Goal: Transaction & Acquisition: Purchase product/service

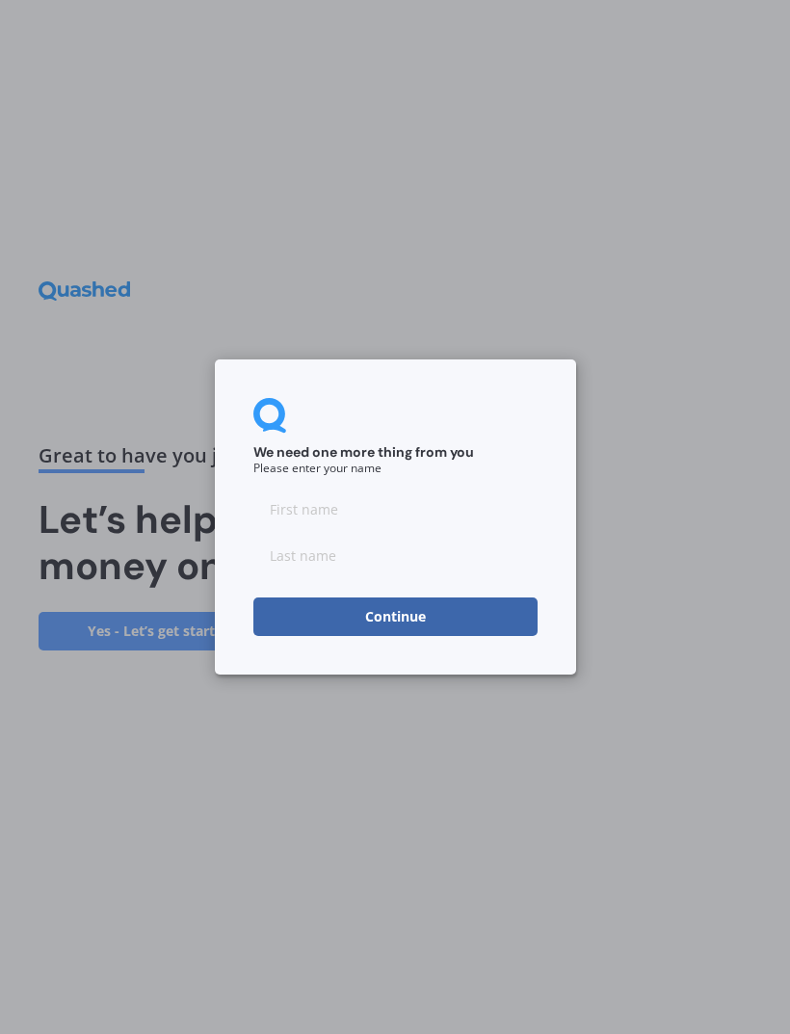
click at [403, 526] on input at bounding box center [396, 509] width 284 height 39
type input "[PERSON_NAME]"
click at [369, 553] on input at bounding box center [396, 555] width 284 height 39
click at [432, 703] on div "We need one more thing from you Please enter your name [PERSON_NAME] Continue" at bounding box center [395, 517] width 790 height 1034
click at [328, 563] on input "Stac" at bounding box center [396, 555] width 284 height 39
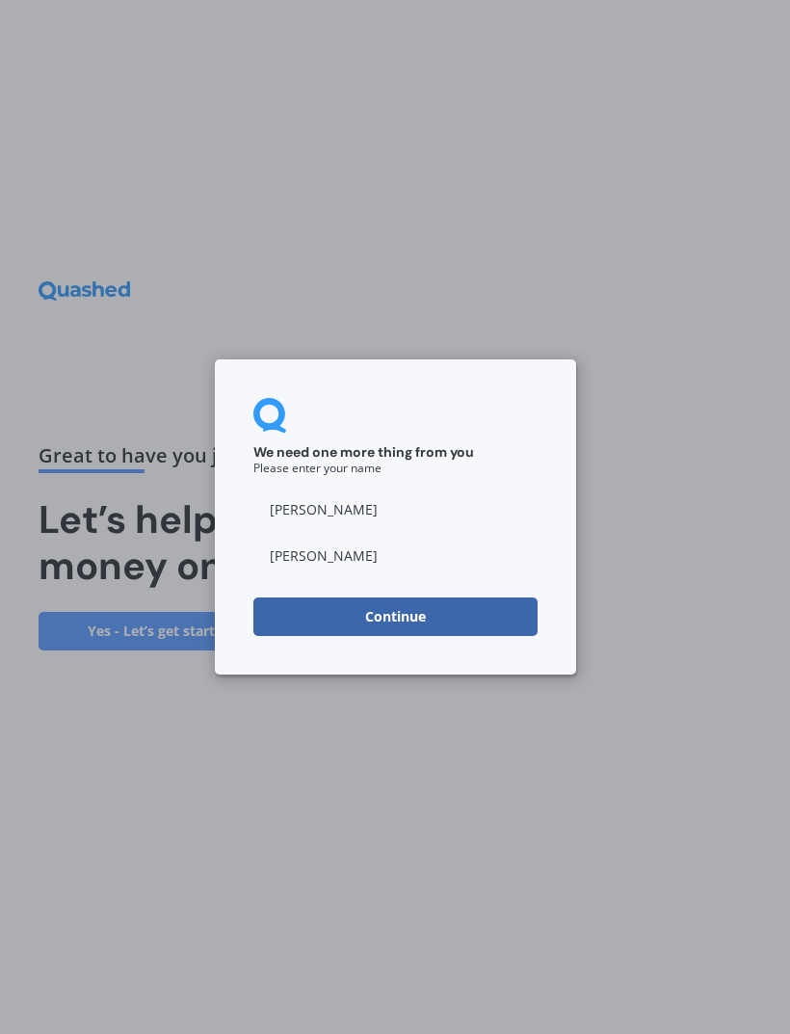
type input "[PERSON_NAME]"
click at [535, 623] on button "Continue" at bounding box center [396, 617] width 284 height 39
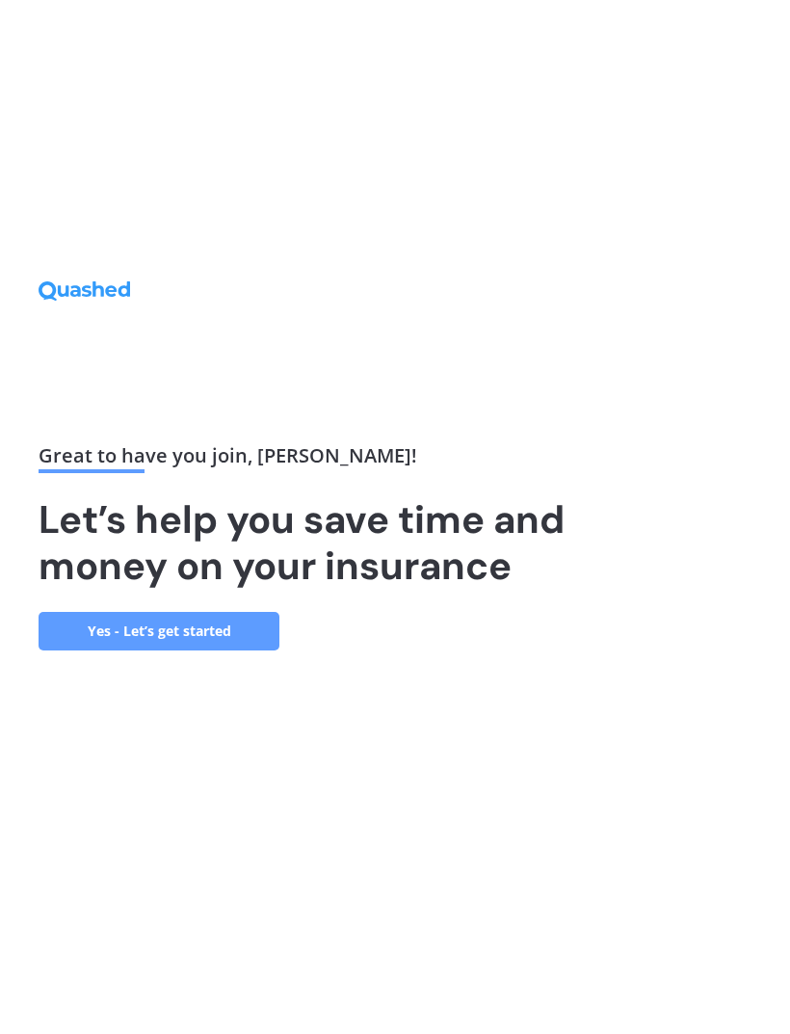
click at [216, 651] on link "Yes - Let’s get started" at bounding box center [159, 631] width 241 height 39
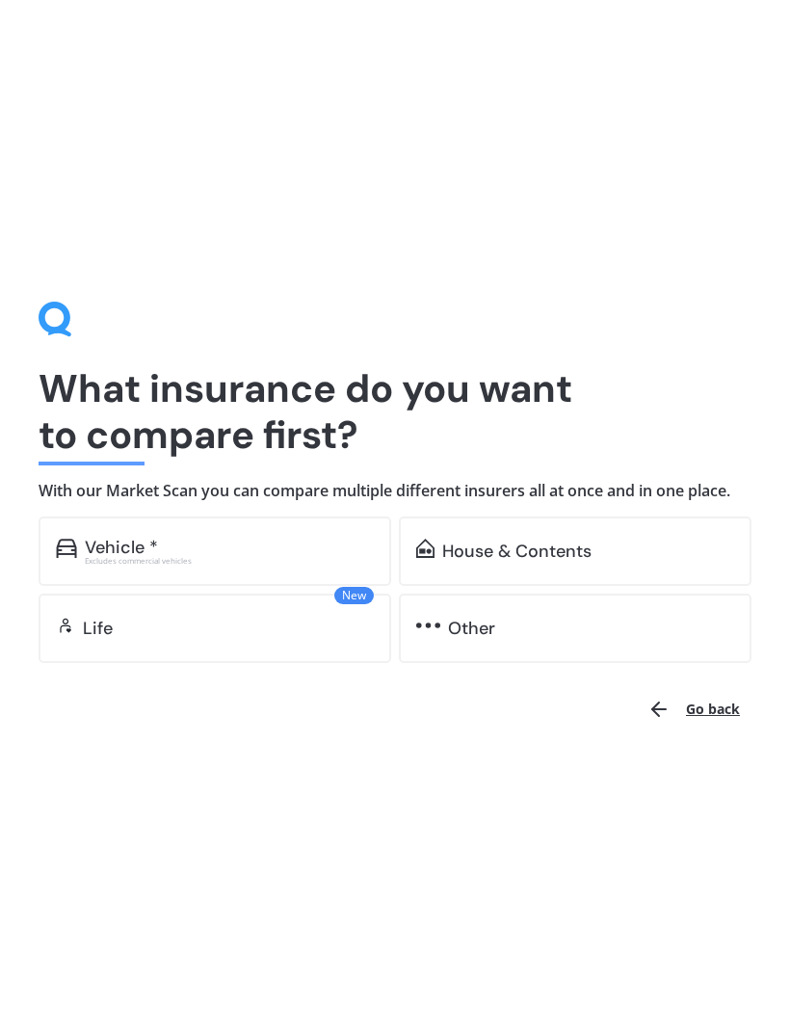
click at [240, 553] on div "Vehicle *" at bounding box center [229, 547] width 289 height 19
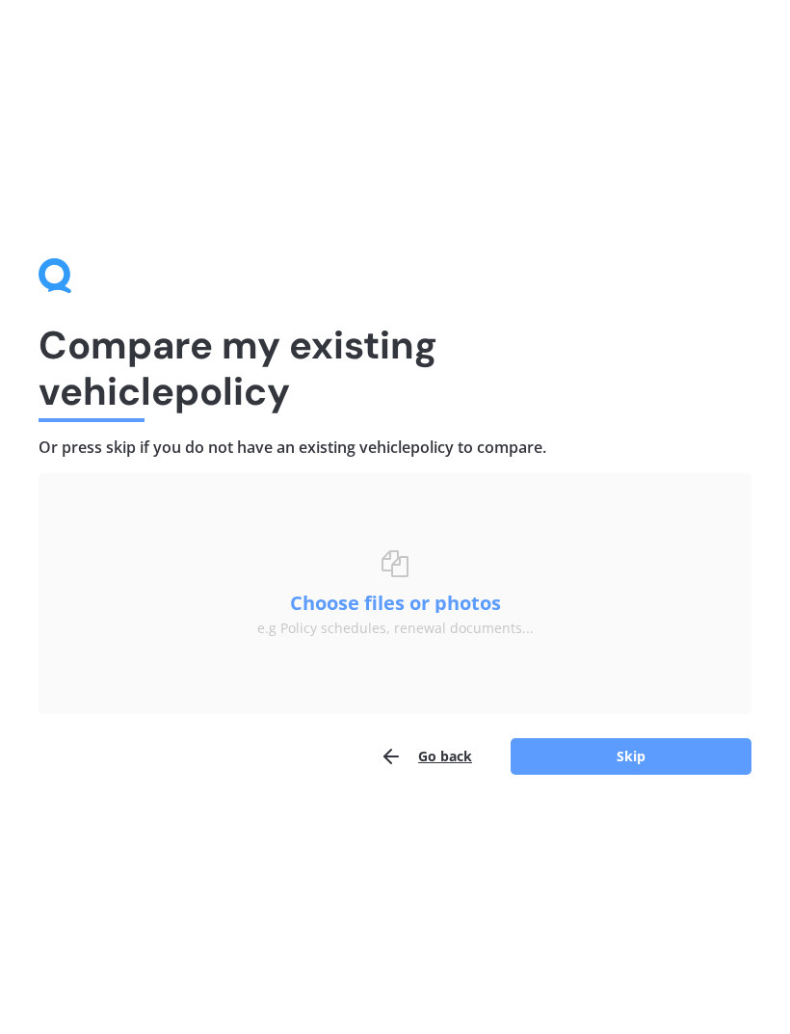
click at [686, 766] on button "Skip" at bounding box center [631, 756] width 241 height 37
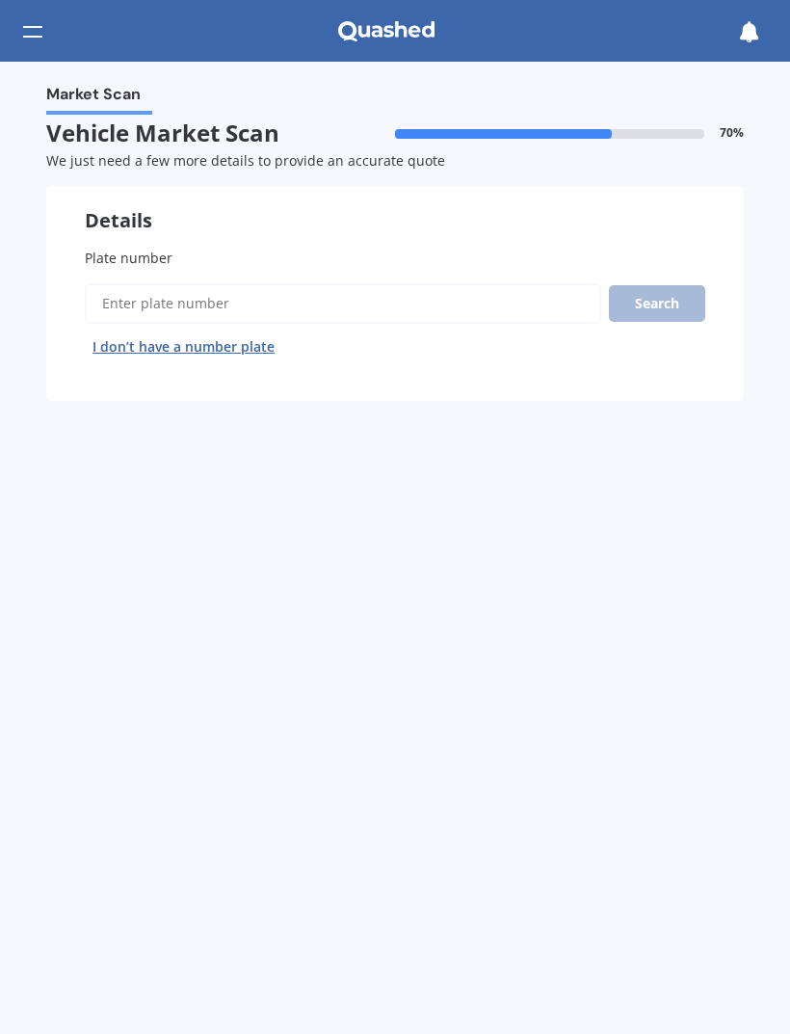
click at [430, 309] on input "Plate number" at bounding box center [343, 303] width 517 height 40
type input "Zzc974"
click at [664, 292] on button "Search" at bounding box center [657, 303] width 96 height 37
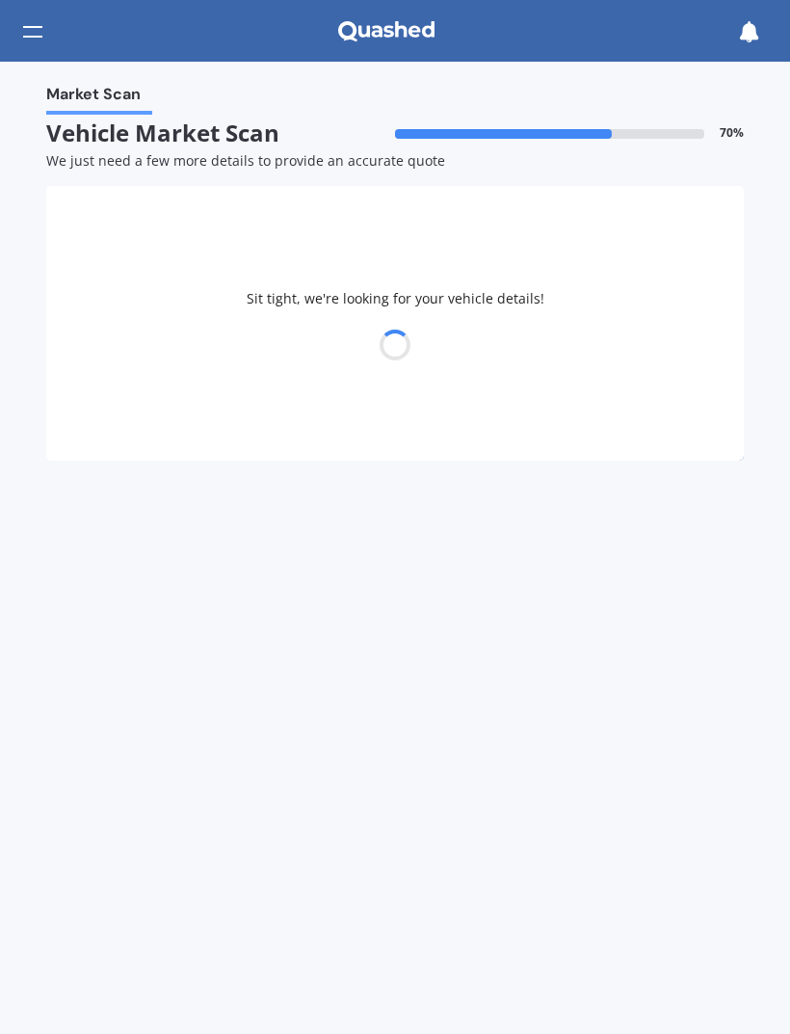
select select "CUPRA"
select select "[PERSON_NAME]"
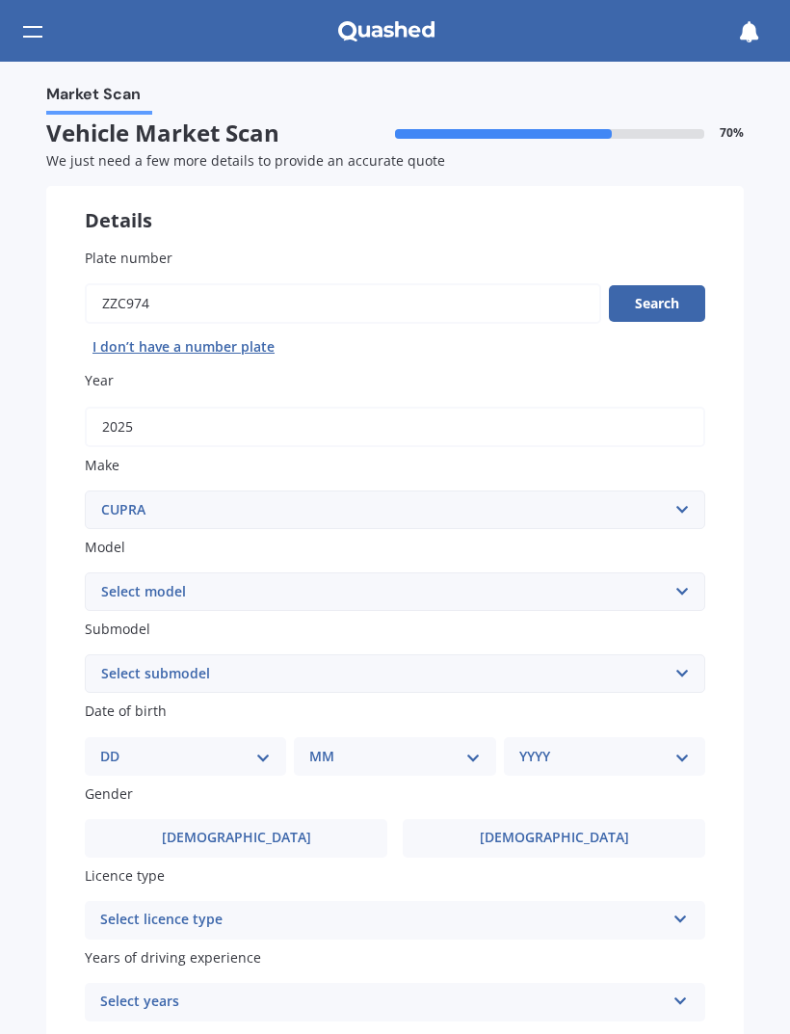
click at [685, 670] on select "Select submodel VZ Hatchback 5dr DSG 7sp 2.0T VZ Sportstourer 5dr DSG 7sp 4Driv…" at bounding box center [395, 674] width 621 height 39
select select "VZ SPORTSTOURER 5DR DSG 7SP 4DRIVE 2.0T"
click at [260, 746] on select "DD 01 02 03 04 05 06 07 08 09 10 11 12 13 14 15 16 17 18 19 20 21 22 23 24 25 2…" at bounding box center [185, 756] width 171 height 21
select select "17"
click at [467, 746] on select "MM 01 02 03 04 05 06 07 08 09 10 11 12" at bounding box center [398, 756] width 163 height 21
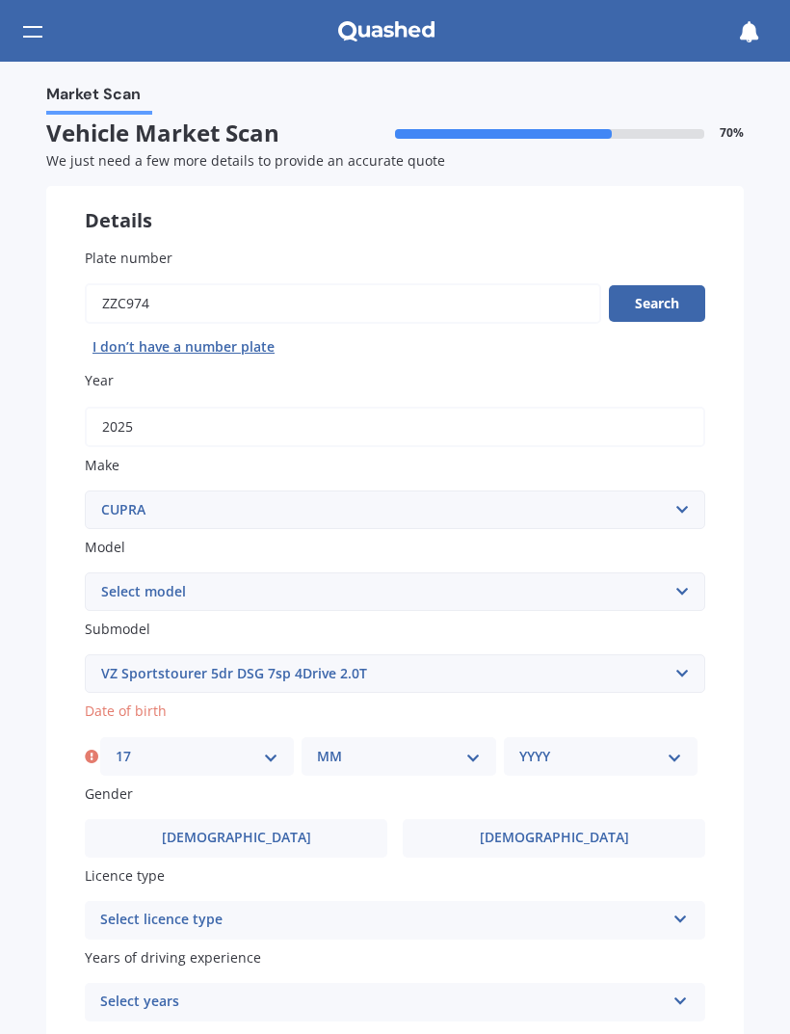
select select "12"
click at [629, 746] on select "YYYY 2025 2024 2023 2022 2021 2020 2019 2018 2017 2016 2015 2014 2013 2012 2011…" at bounding box center [601, 756] width 163 height 21
select select "1958"
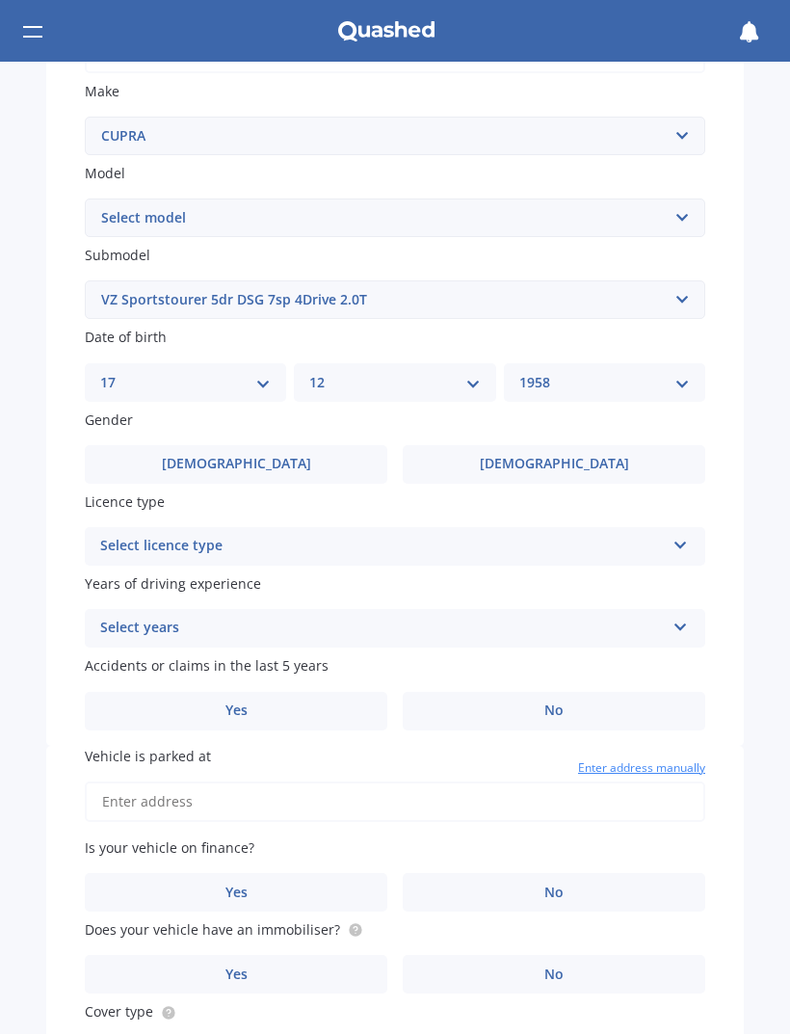
scroll to position [398, 0]
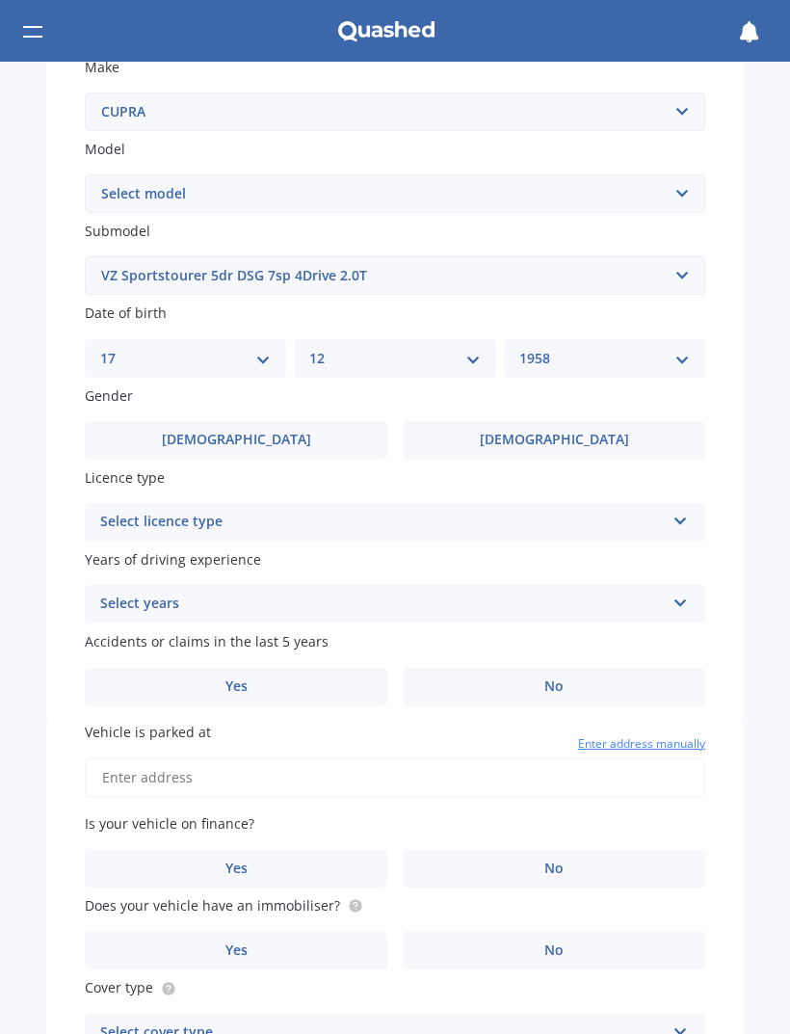
click at [254, 430] on label "[DEMOGRAPHIC_DATA]" at bounding box center [236, 440] width 303 height 39
click at [0, 0] on input "[DEMOGRAPHIC_DATA]" at bounding box center [0, 0] width 0 height 0
click at [683, 511] on icon at bounding box center [681, 517] width 16 height 13
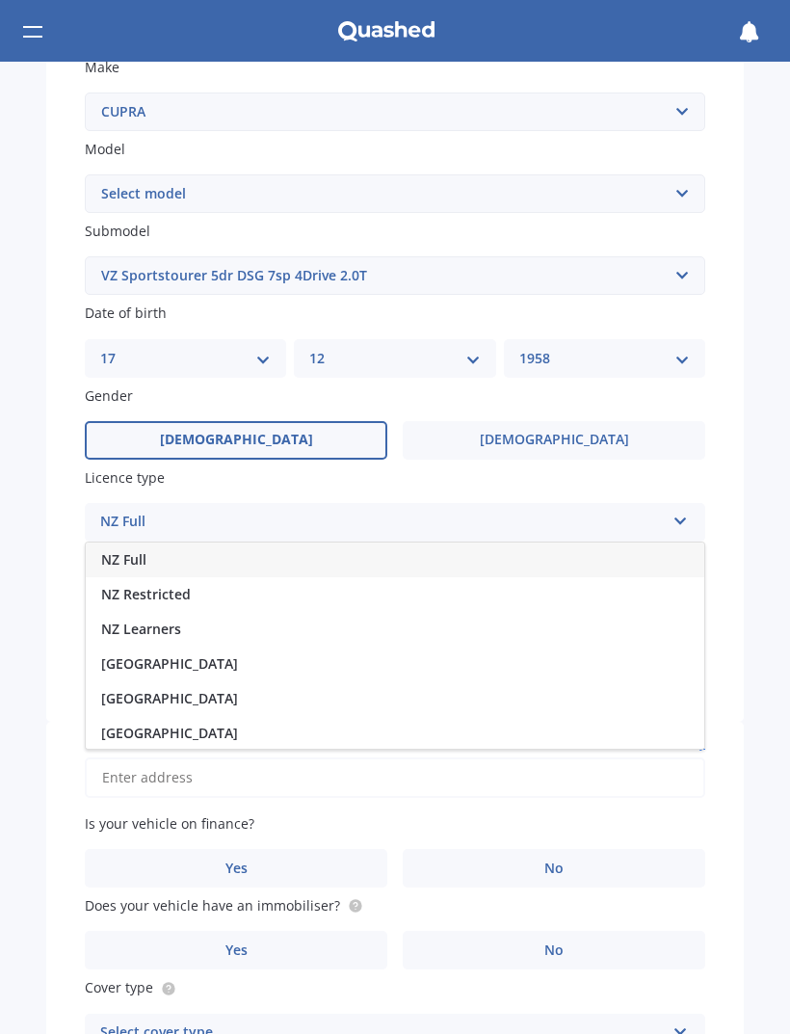
click at [208, 558] on div "NZ Full" at bounding box center [395, 560] width 619 height 35
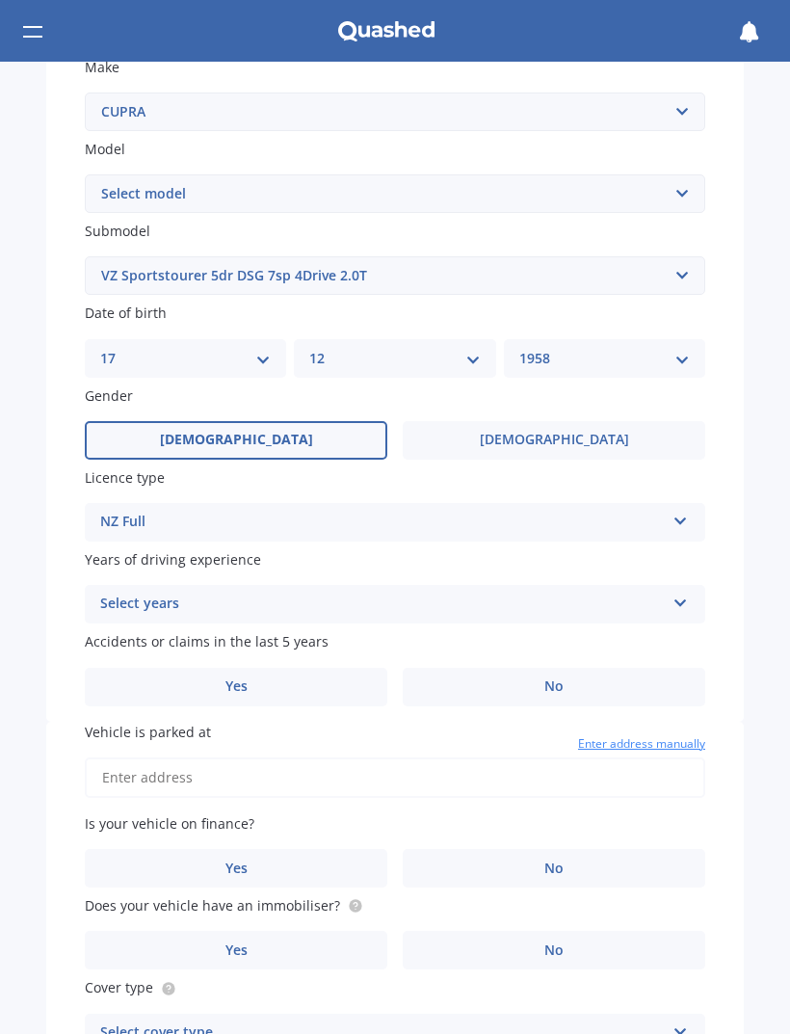
click at [673, 596] on div "Select years 5 or more years 4 years 3 years 2 years 1 year" at bounding box center [395, 604] width 621 height 39
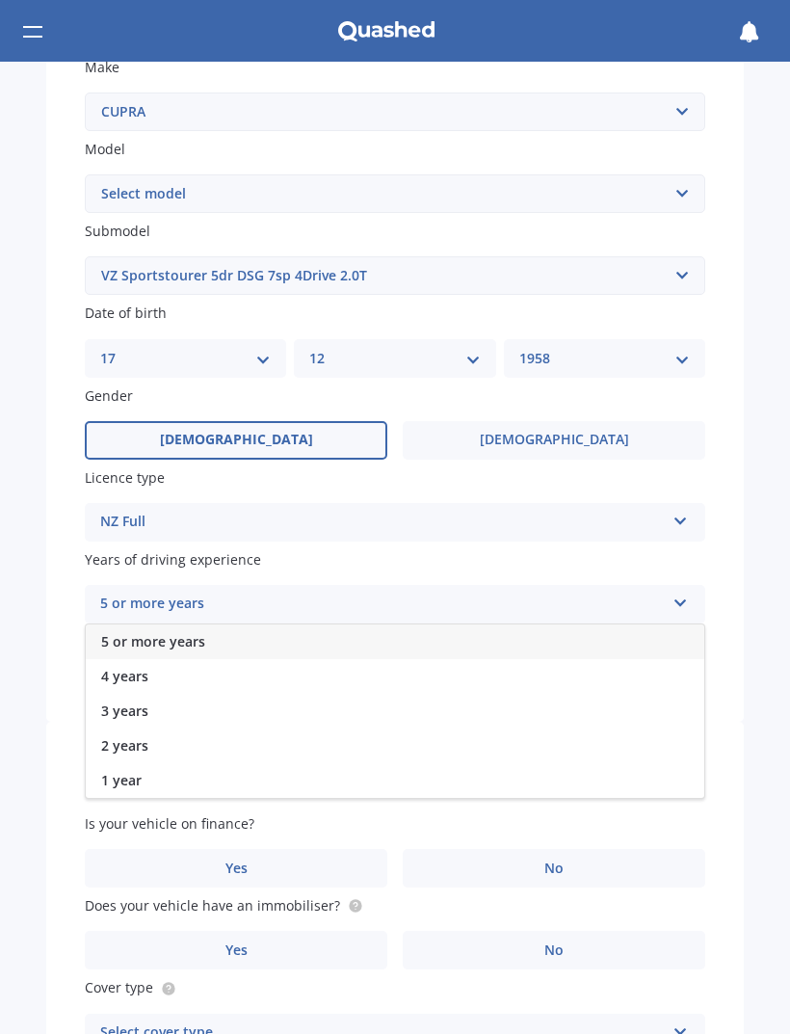
click at [308, 642] on div "5 or more years" at bounding box center [395, 642] width 619 height 35
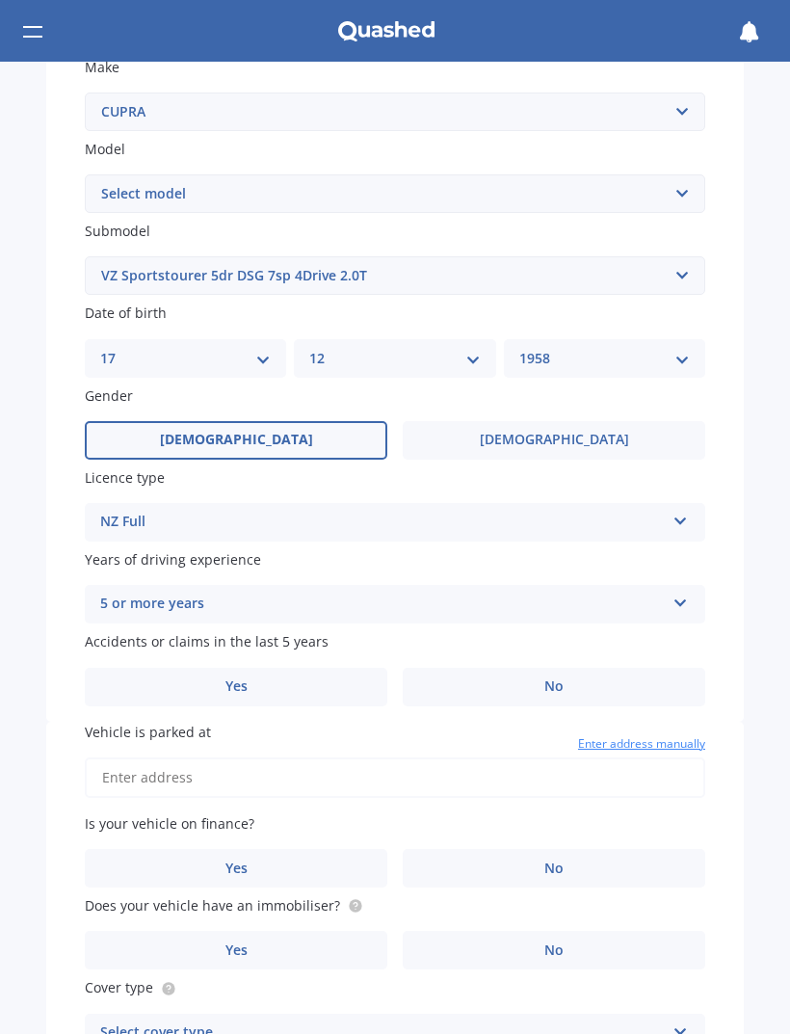
click at [263, 670] on label "Yes" at bounding box center [236, 687] width 303 height 39
click at [0, 0] on input "Yes" at bounding box center [0, 0] width 0 height 0
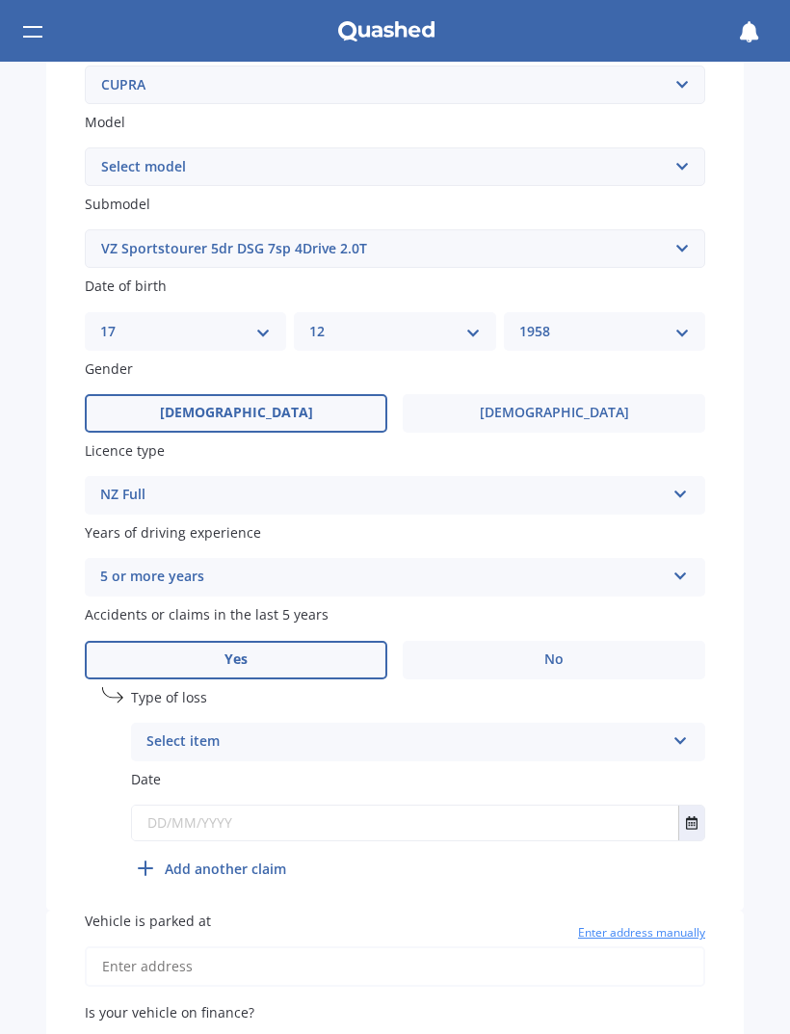
scroll to position [426, 0]
click at [669, 723] on div "Select item At fault accident Not at fault accident" at bounding box center [418, 741] width 575 height 39
click at [666, 762] on div "At fault accident" at bounding box center [418, 779] width 573 height 35
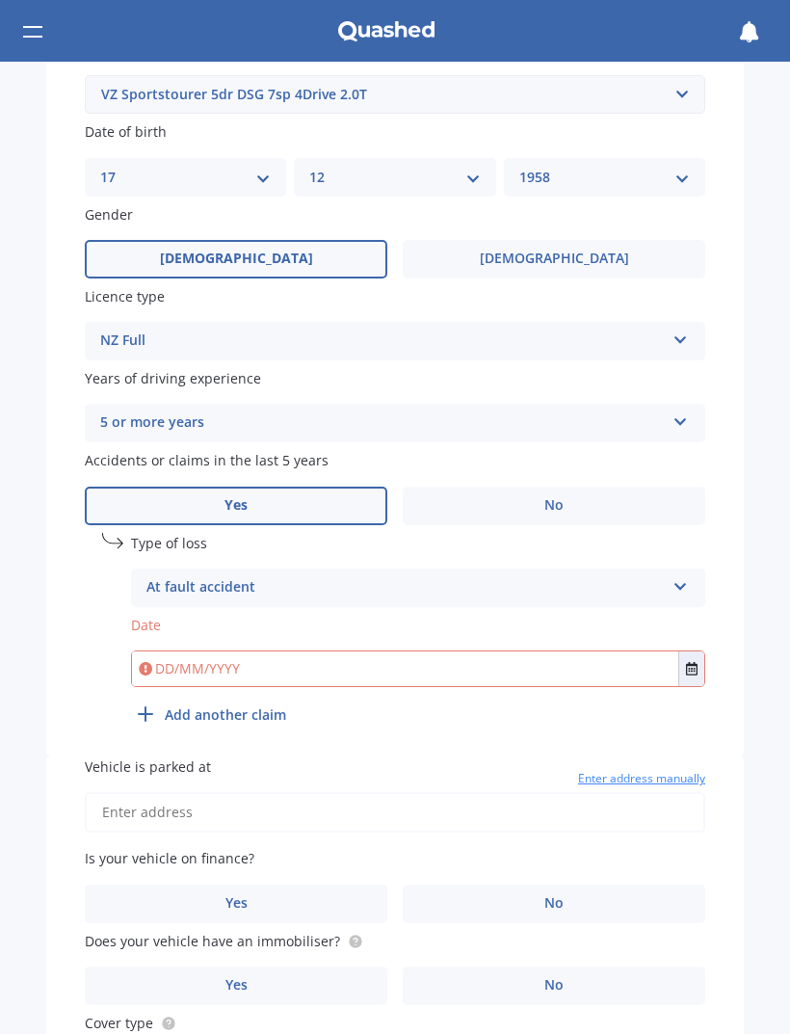
scroll to position [580, 0]
click at [373, 651] on input "text" at bounding box center [405, 668] width 547 height 35
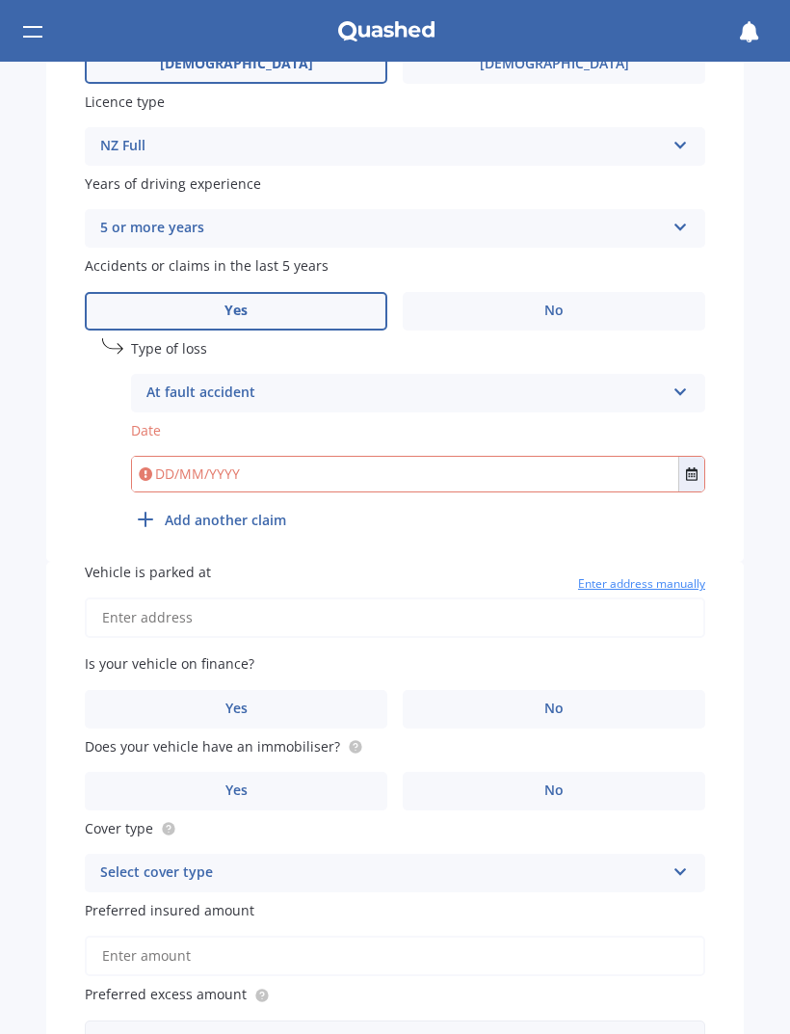
scroll to position [773, 0]
click at [688, 464] on button "Select date" at bounding box center [692, 475] width 26 height 35
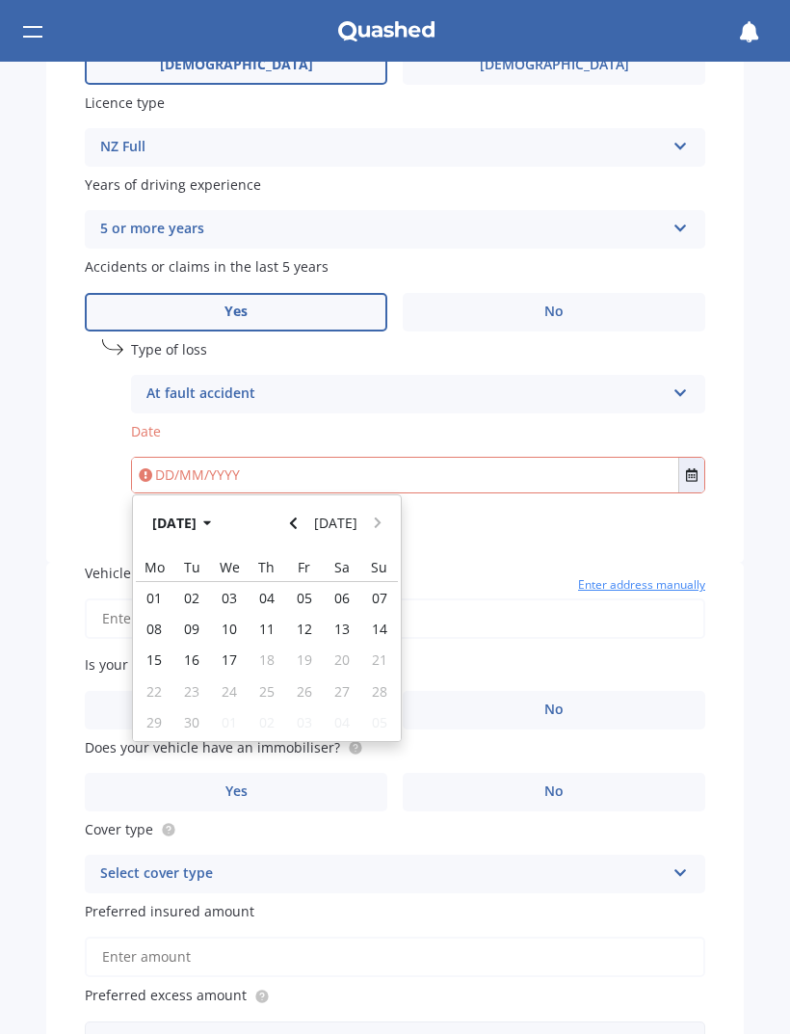
click at [704, 464] on button "Select date" at bounding box center [692, 475] width 26 height 35
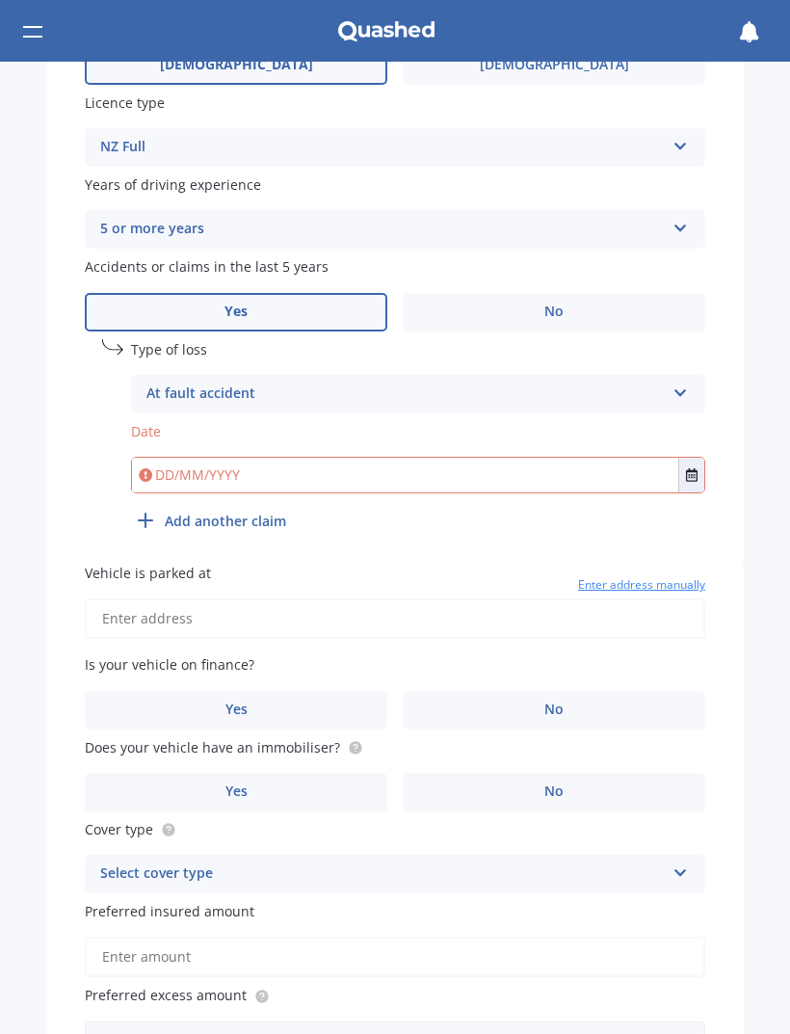
click at [675, 383] on icon at bounding box center [681, 389] width 16 height 13
click at [676, 383] on icon at bounding box center [681, 389] width 16 height 13
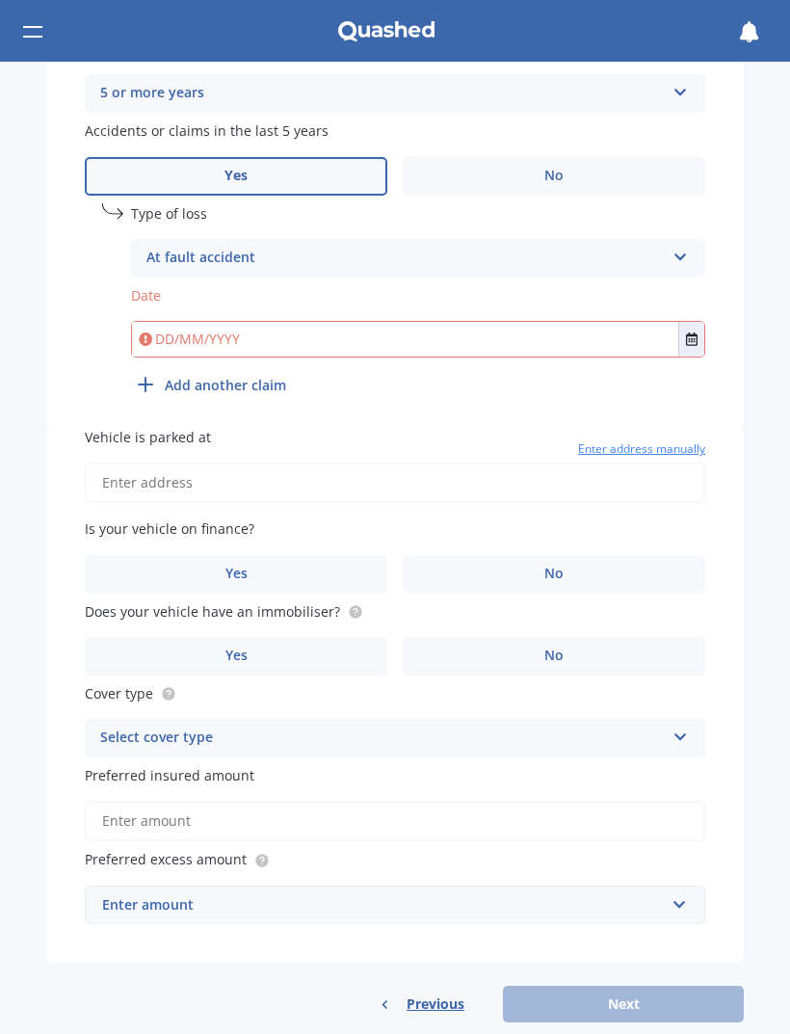
scroll to position [908, 0]
click at [363, 330] on input "text" at bounding box center [405, 340] width 547 height 35
click at [702, 324] on button "Select date" at bounding box center [692, 340] width 26 height 35
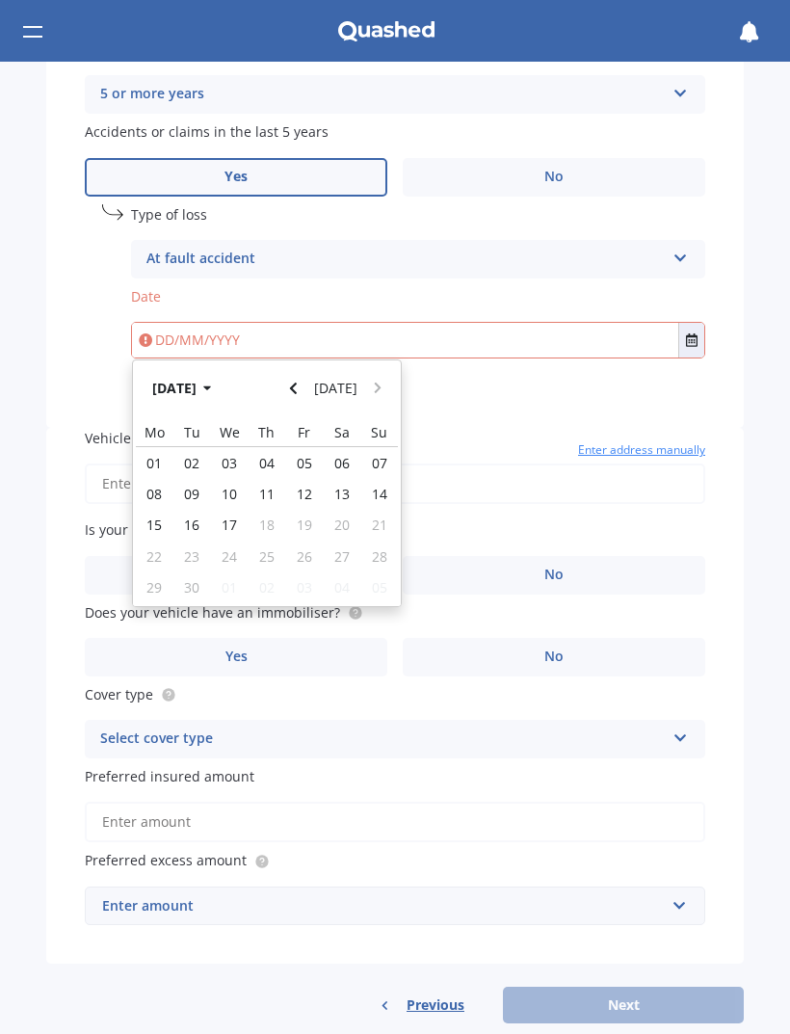
click at [307, 371] on button "Navigate back" at bounding box center [293, 388] width 25 height 35
click at [307, 372] on button "Navigate back" at bounding box center [293, 388] width 25 height 35
click at [390, 447] on div "06" at bounding box center [380, 462] width 38 height 31
type input "[DATE]"
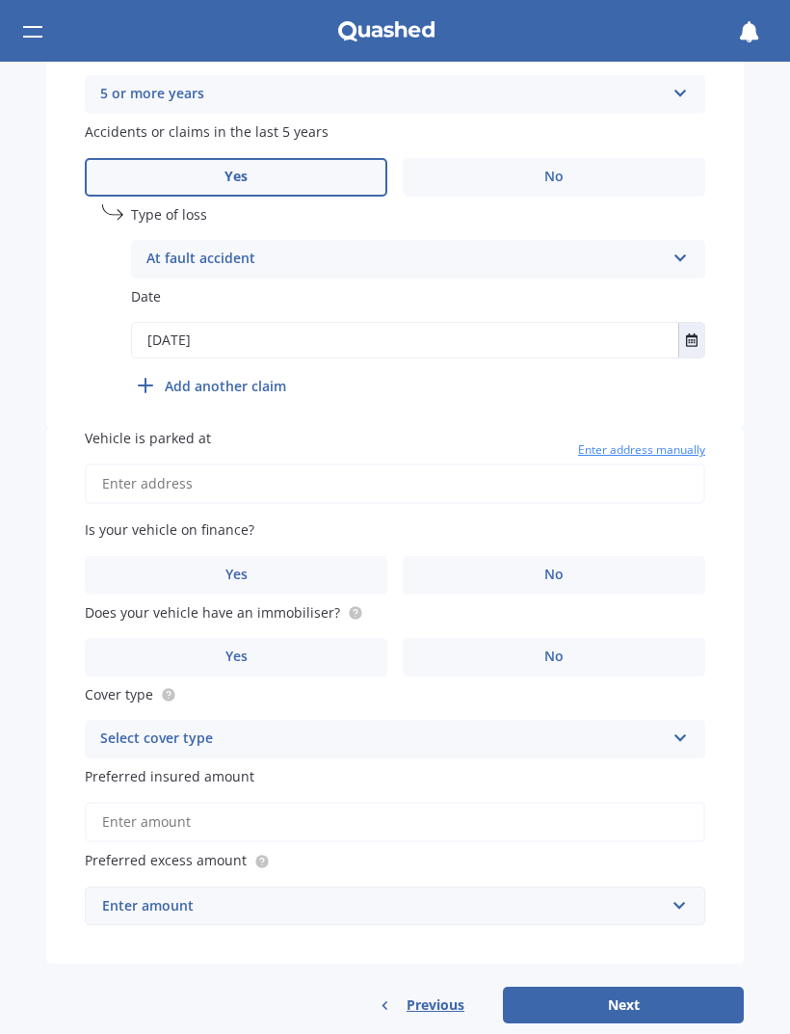
click at [244, 376] on b "Add another claim" at bounding box center [225, 386] width 121 height 20
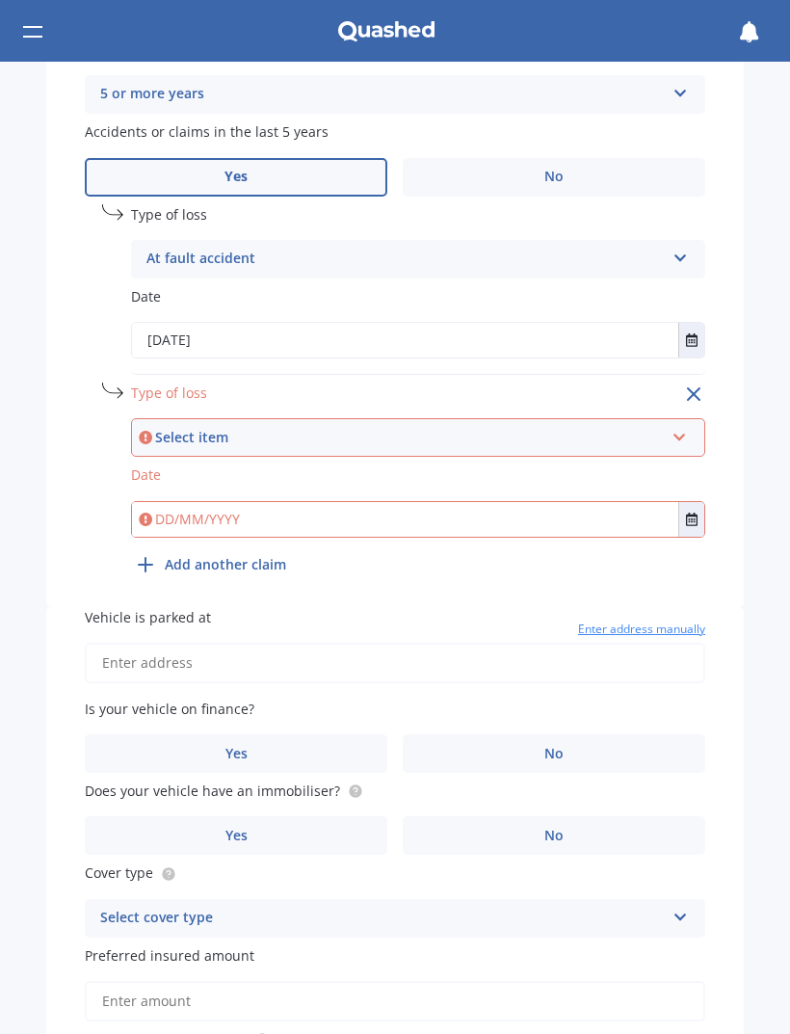
click at [680, 427] on icon at bounding box center [680, 433] width 16 height 13
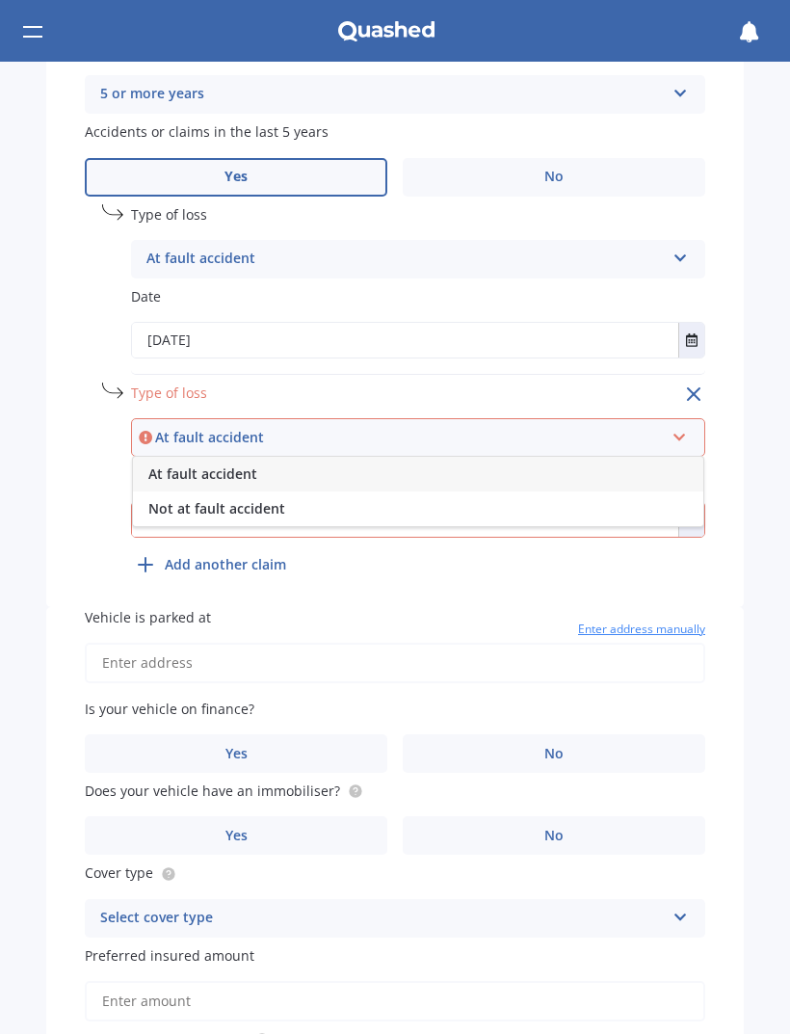
click at [342, 457] on div "At fault accident" at bounding box center [418, 474] width 571 height 35
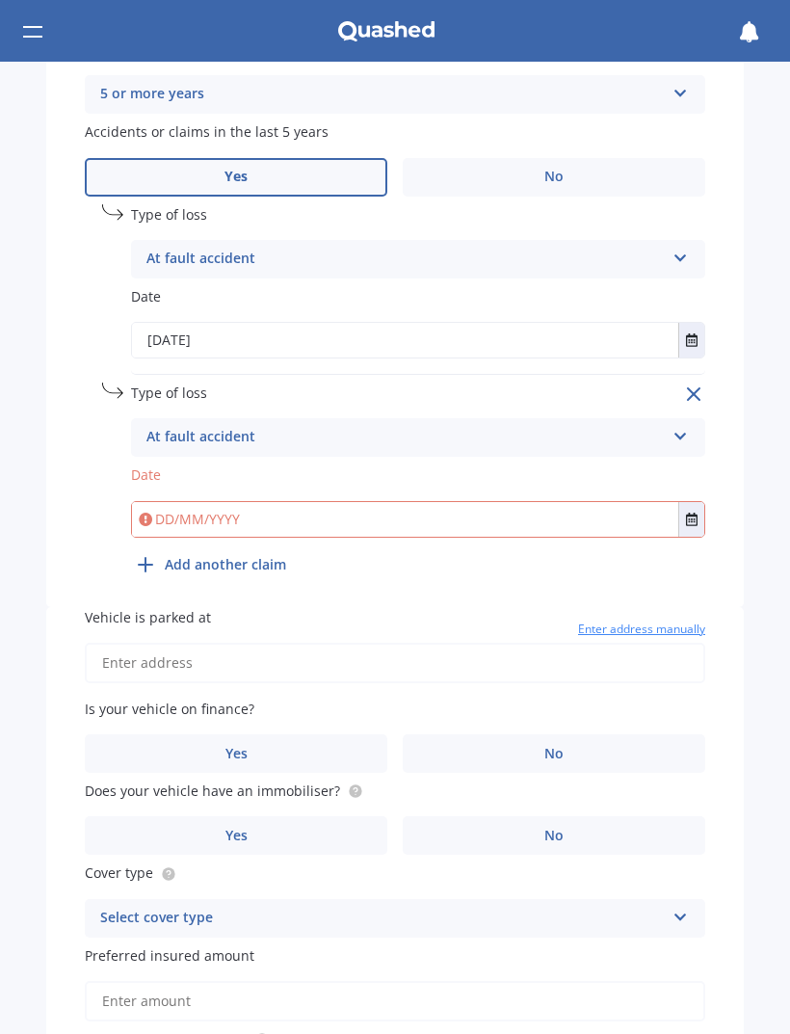
click at [533, 510] on input "text" at bounding box center [405, 519] width 547 height 35
click at [690, 506] on button "Select date" at bounding box center [692, 519] width 26 height 35
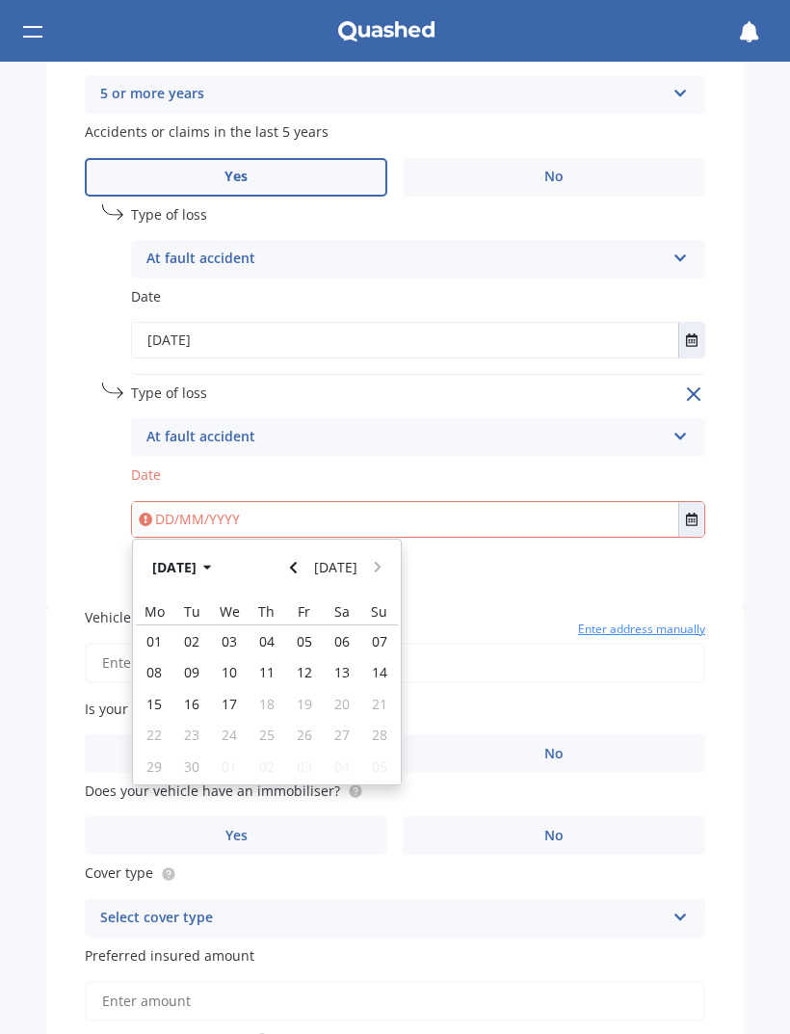
click at [227, 550] on button "[DATE]" at bounding box center [185, 567] width 83 height 35
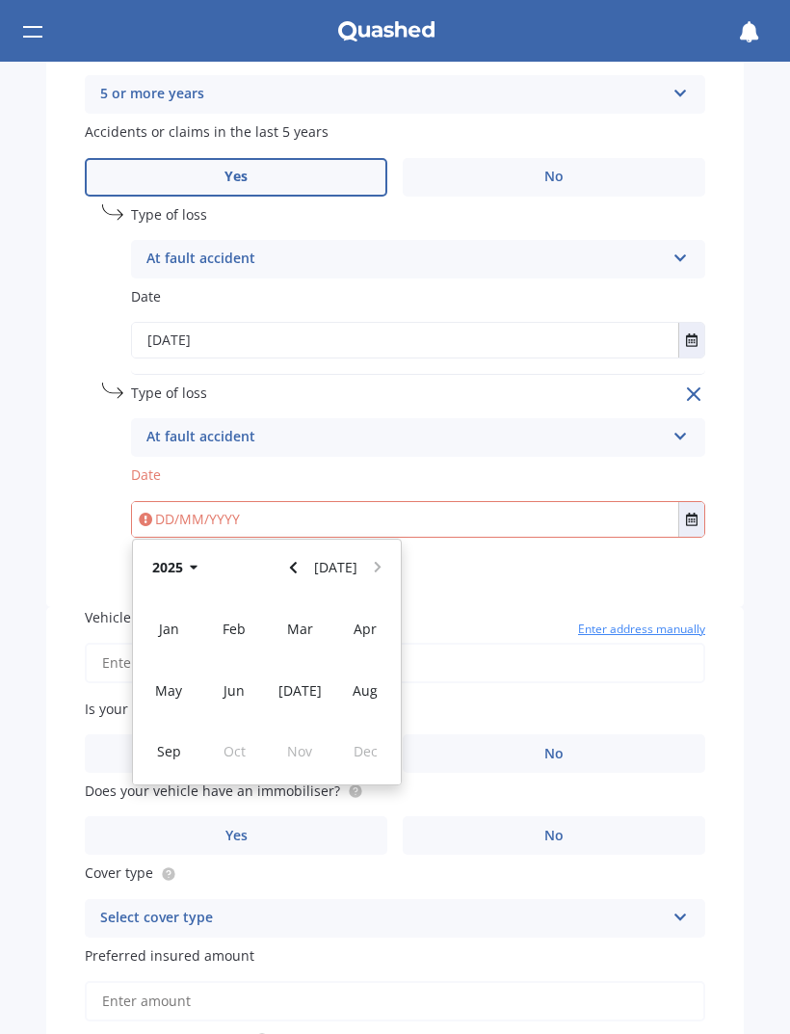
click at [196, 566] on icon "button" at bounding box center [194, 568] width 8 height 5
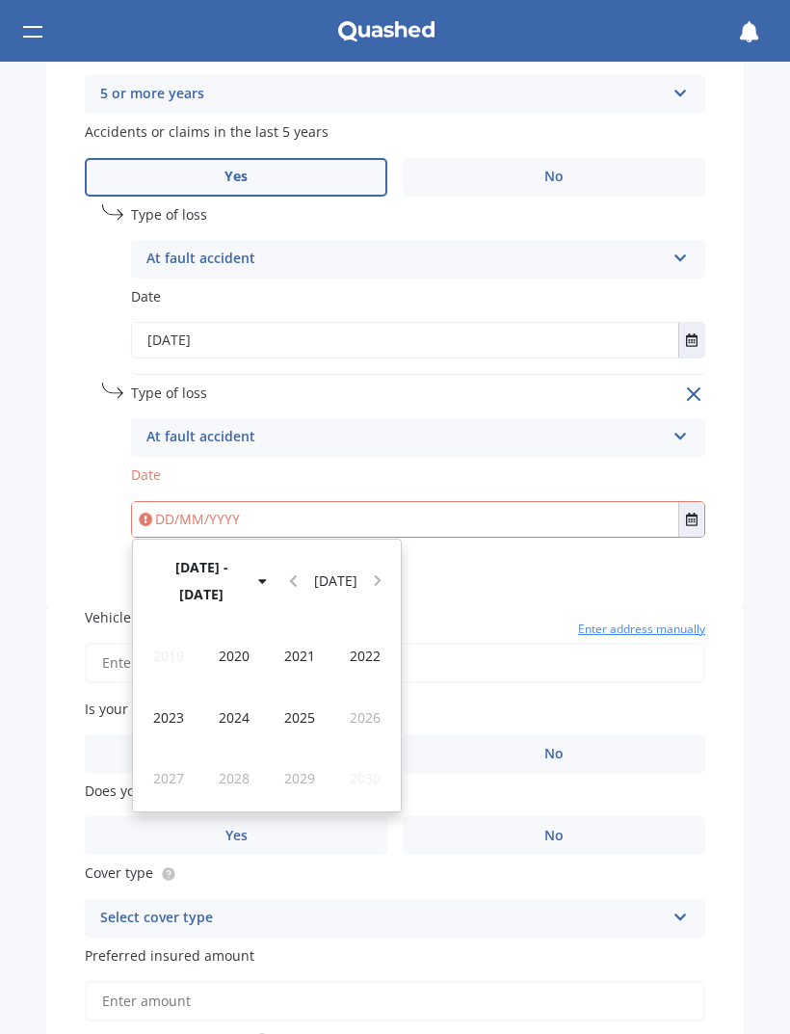
click at [243, 709] on span "2024" at bounding box center [234, 718] width 31 height 18
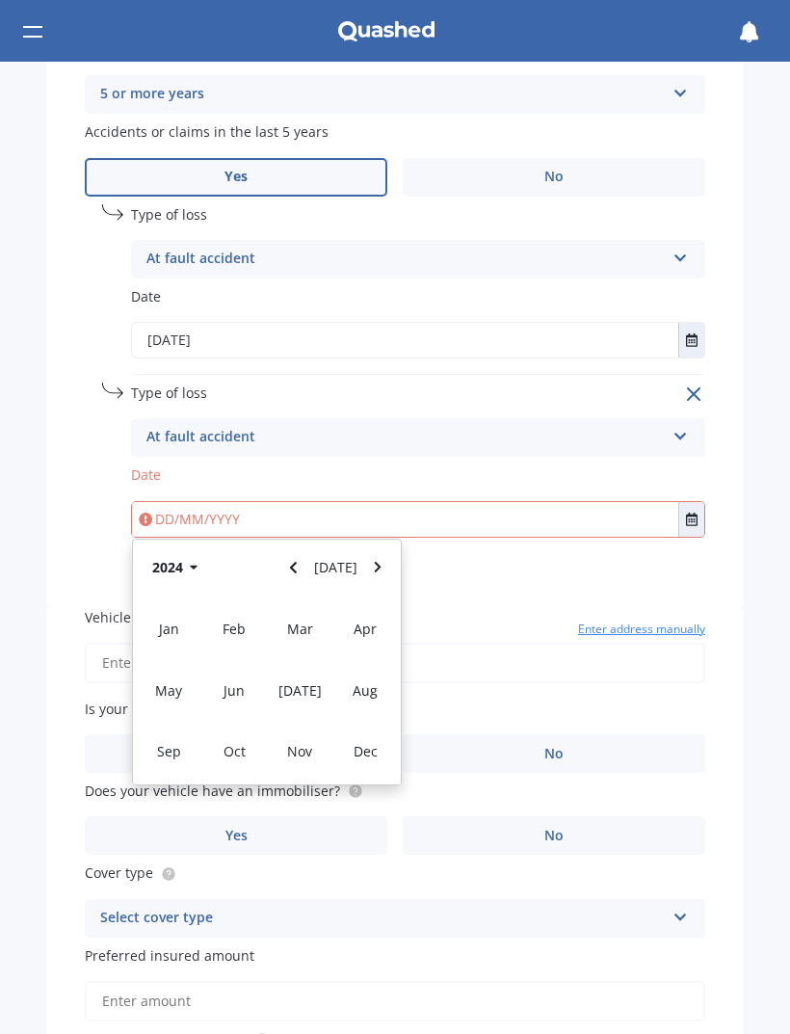
click at [302, 620] on span "Mar" at bounding box center [300, 629] width 26 height 18
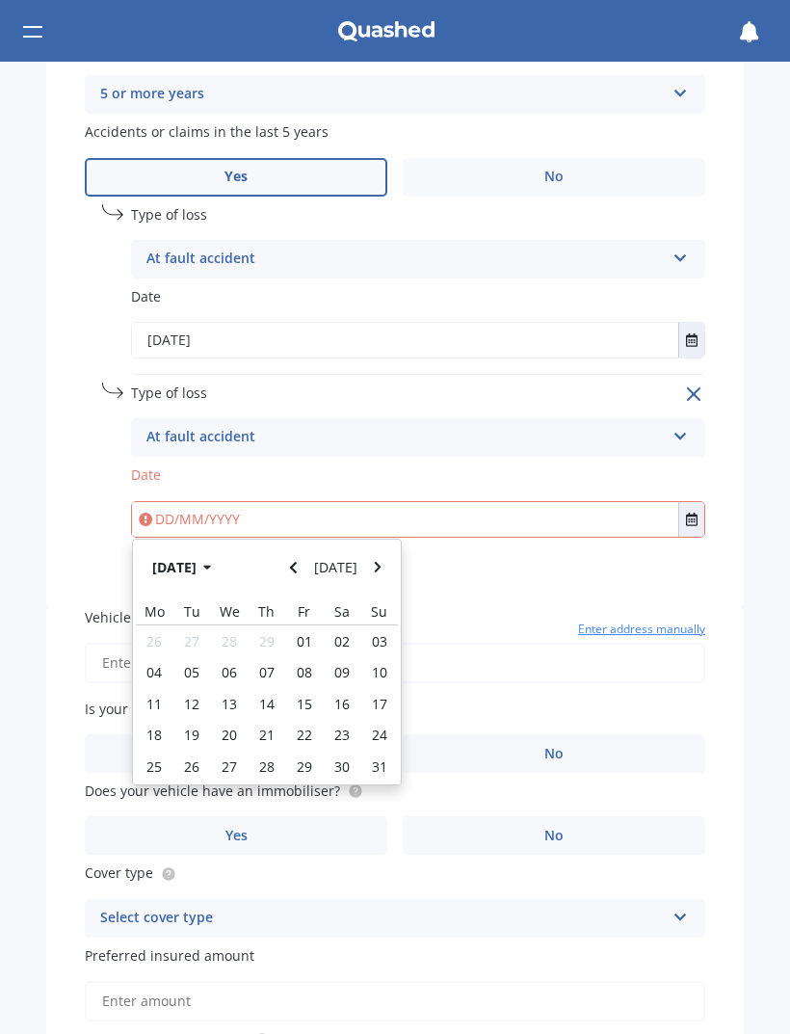
click at [388, 626] on div "03" at bounding box center [380, 641] width 38 height 31
type input "[DATE]"
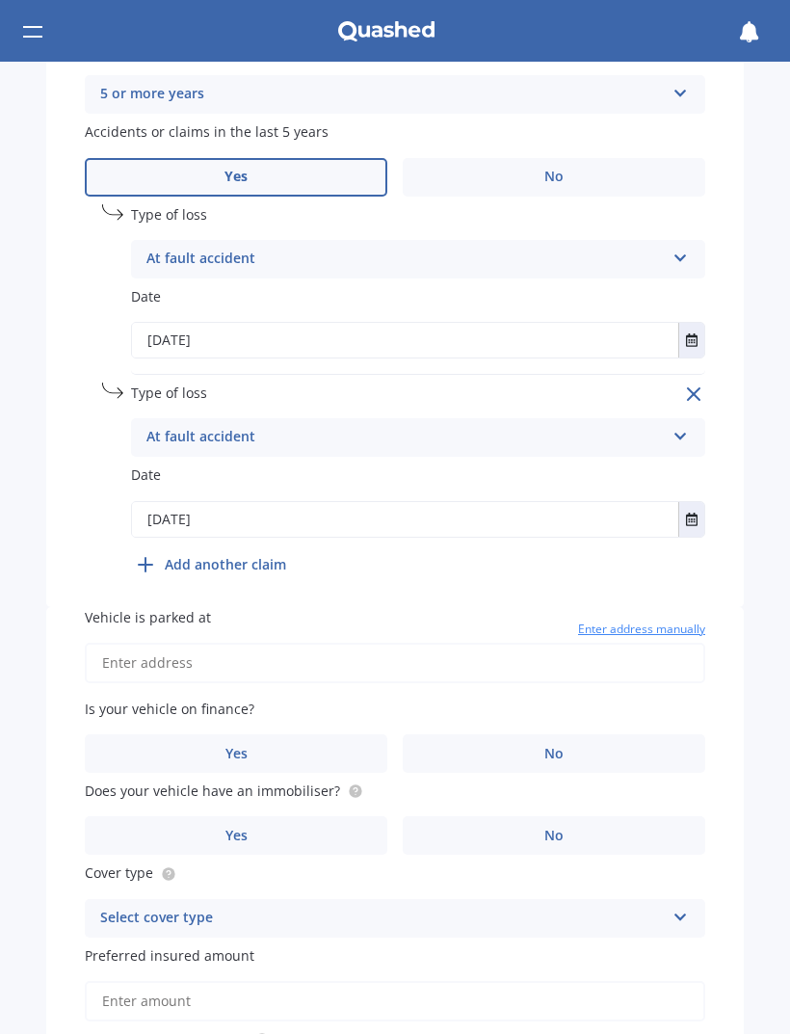
click at [253, 554] on b "Add another claim" at bounding box center [225, 564] width 121 height 20
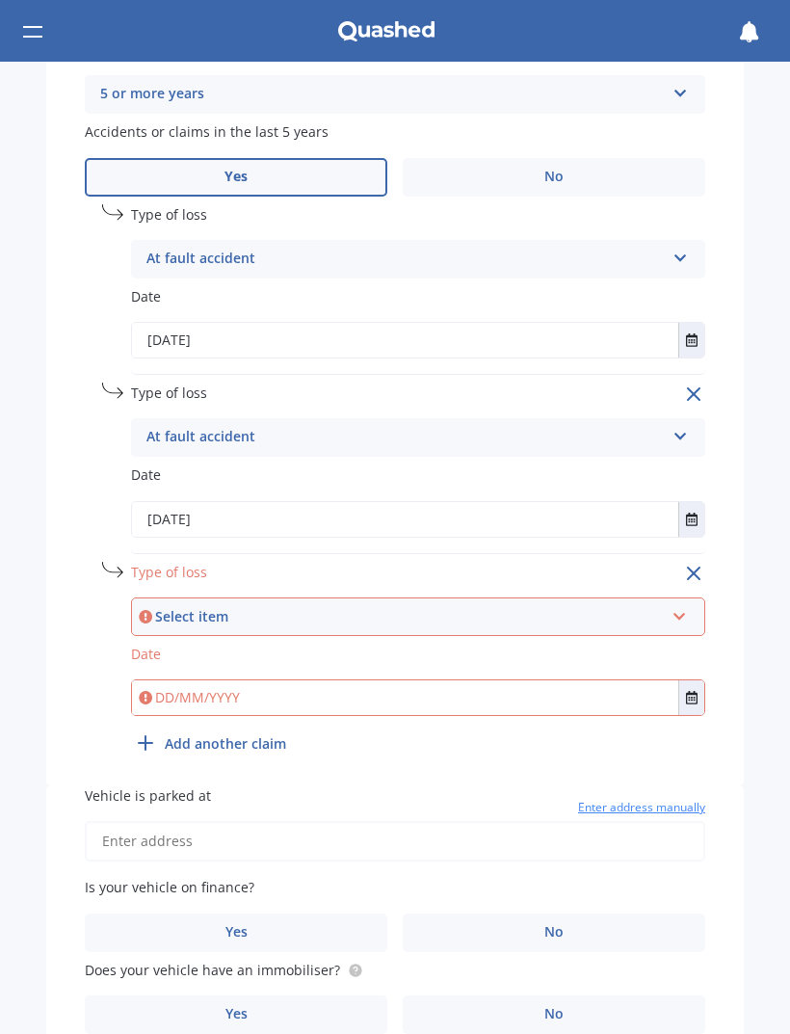
click at [683, 606] on icon at bounding box center [680, 612] width 16 height 13
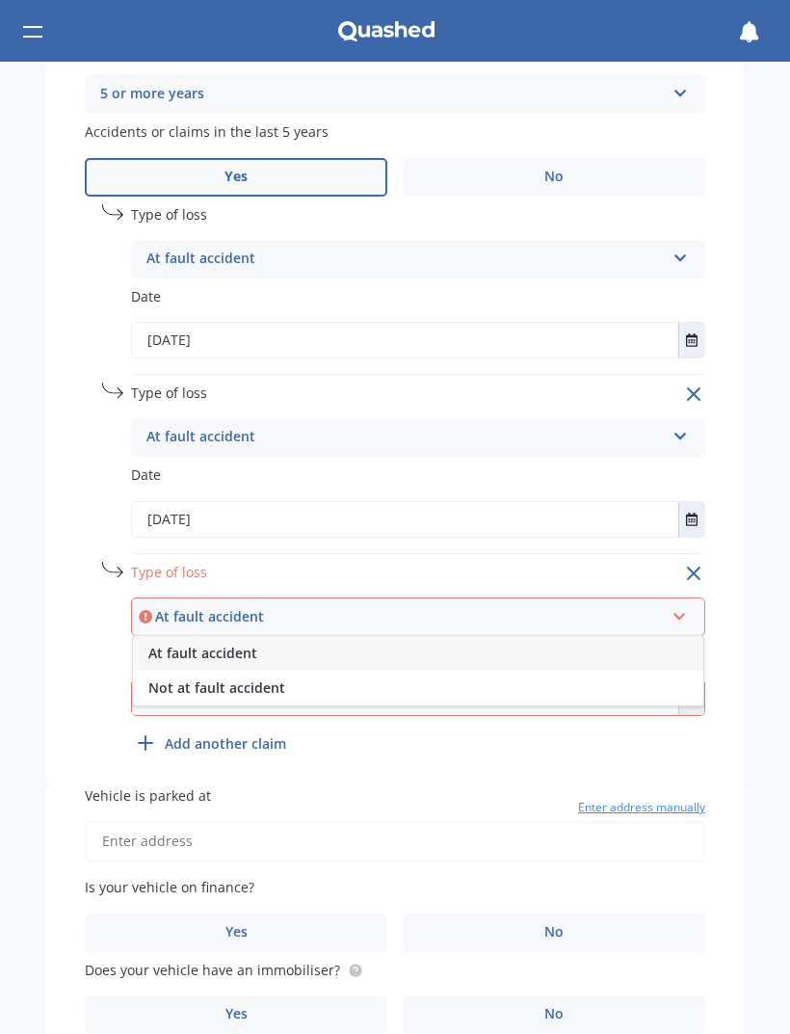
click at [415, 671] on div "Not at fault accident" at bounding box center [418, 688] width 571 height 35
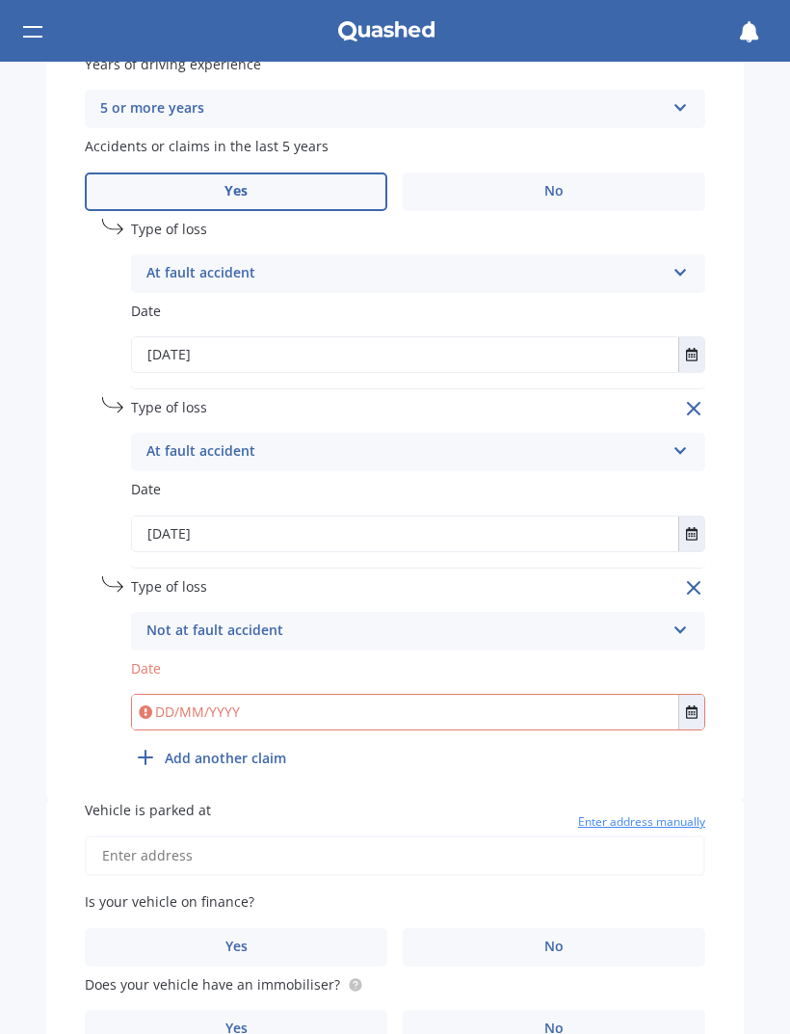
scroll to position [904, 0]
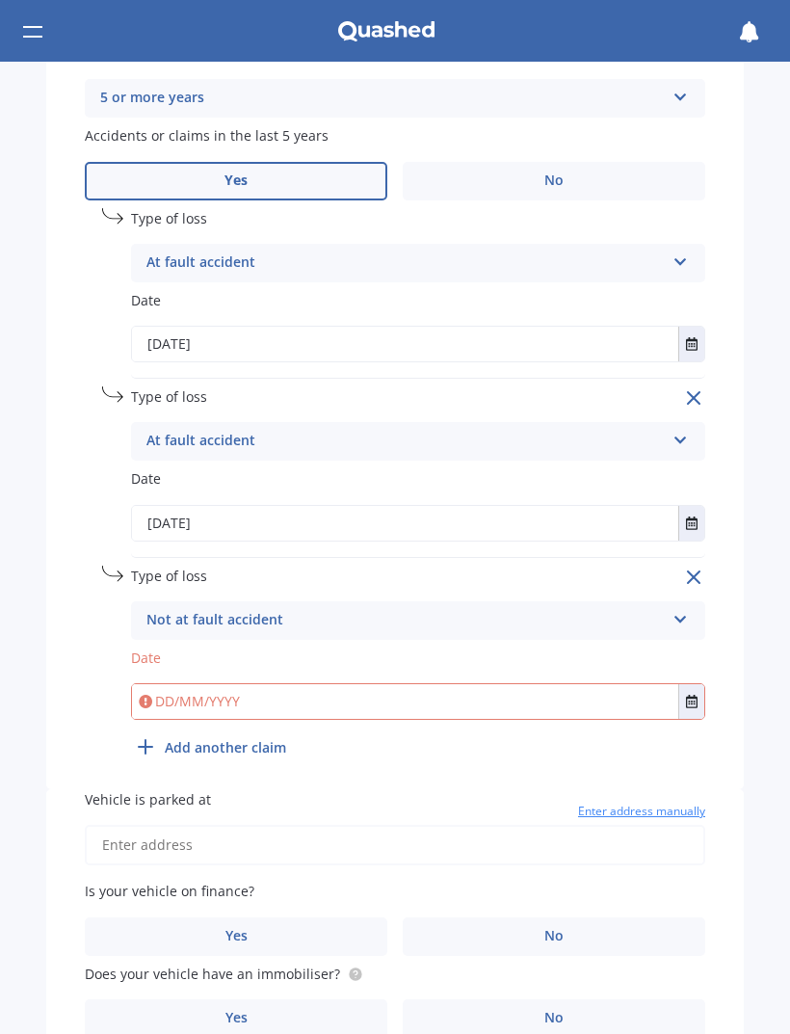
click at [362, 684] on input "text" at bounding box center [405, 701] width 547 height 35
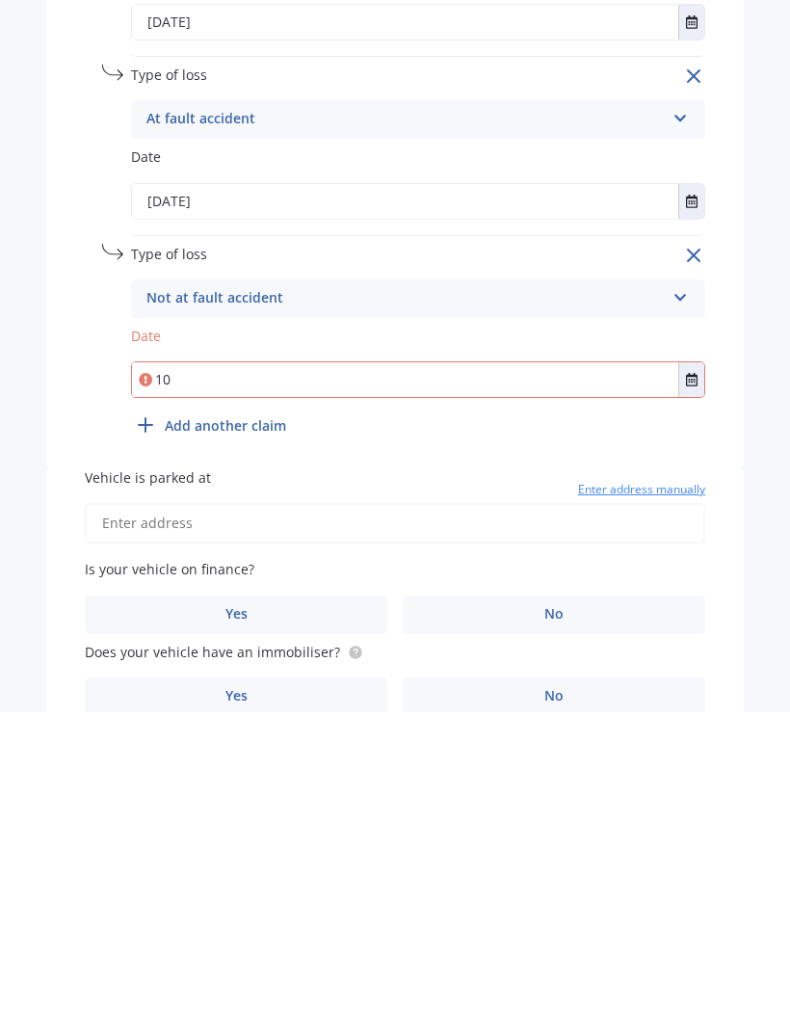
click at [690, 684] on button "Select date" at bounding box center [692, 701] width 26 height 35
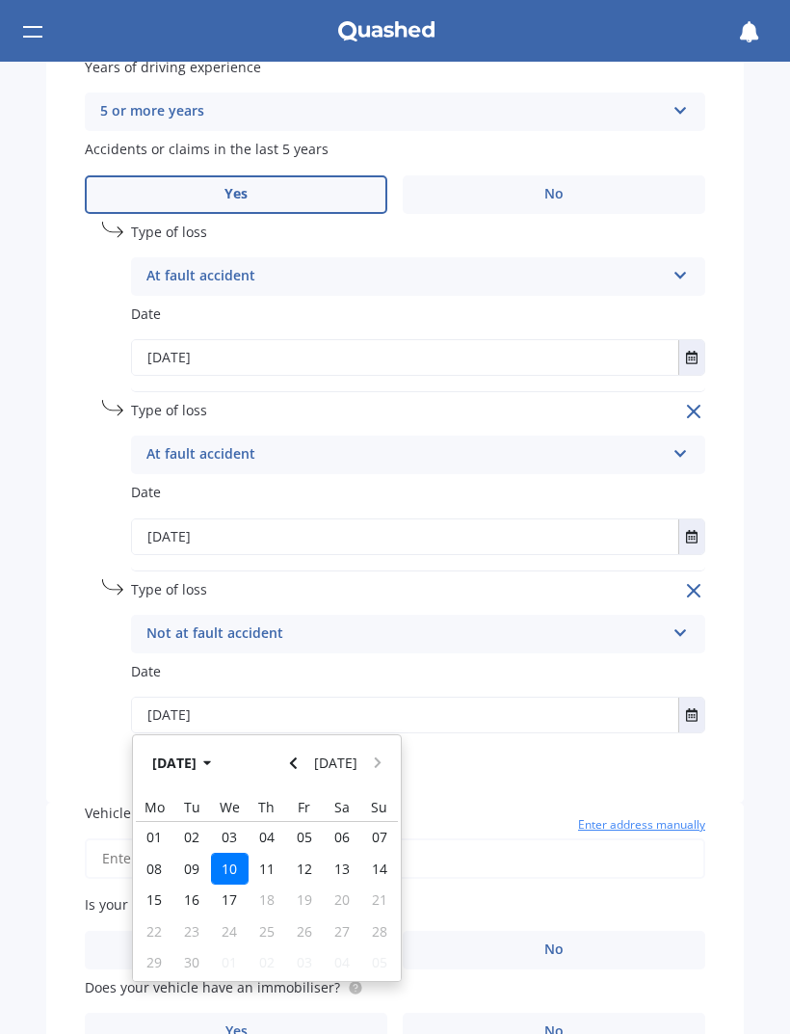
scroll to position [872, 0]
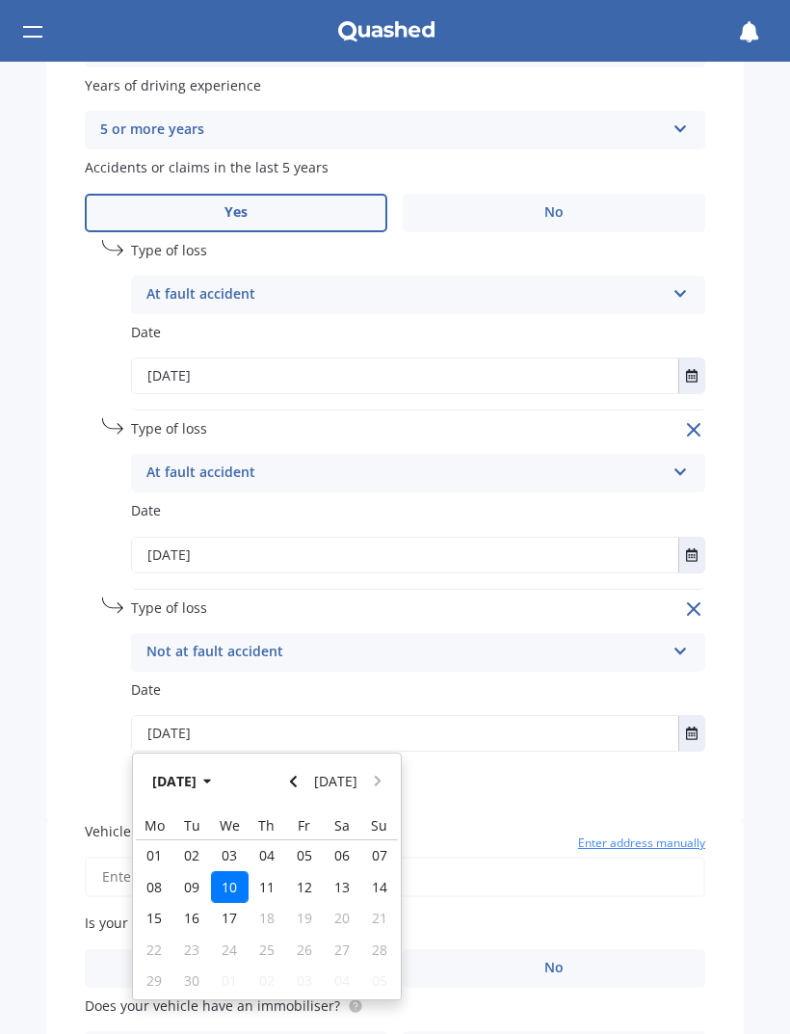
click at [184, 878] on span "09" at bounding box center [191, 887] width 15 height 18
type input "[DATE]"
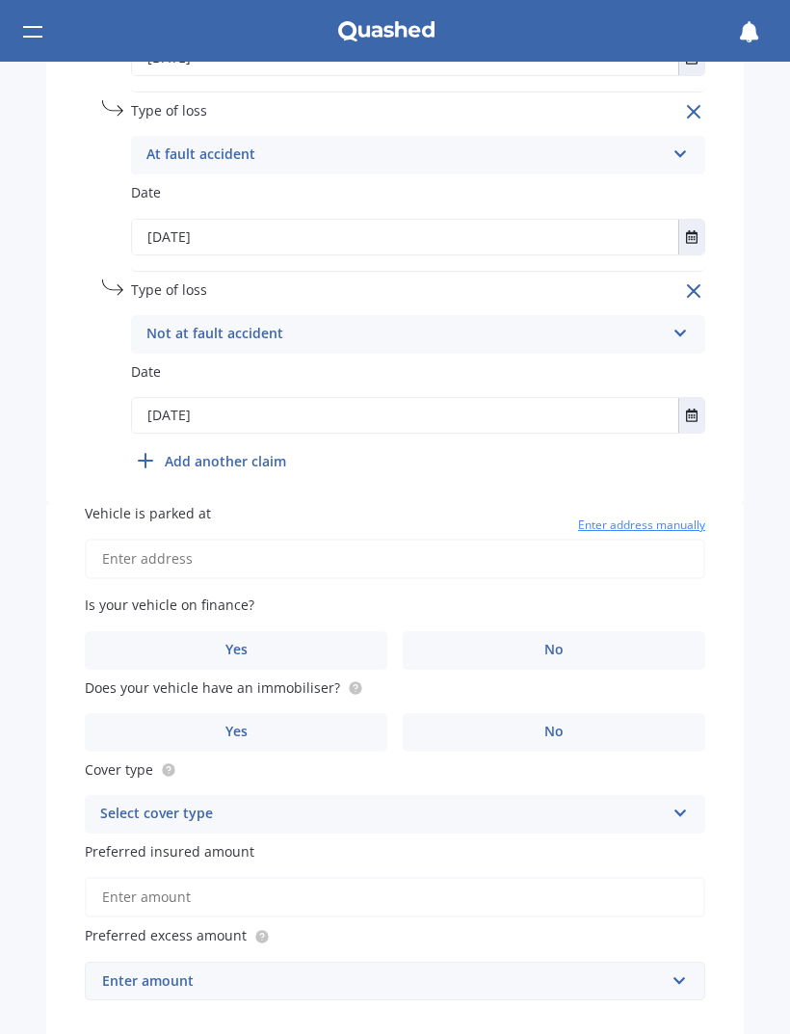
scroll to position [1188, 0]
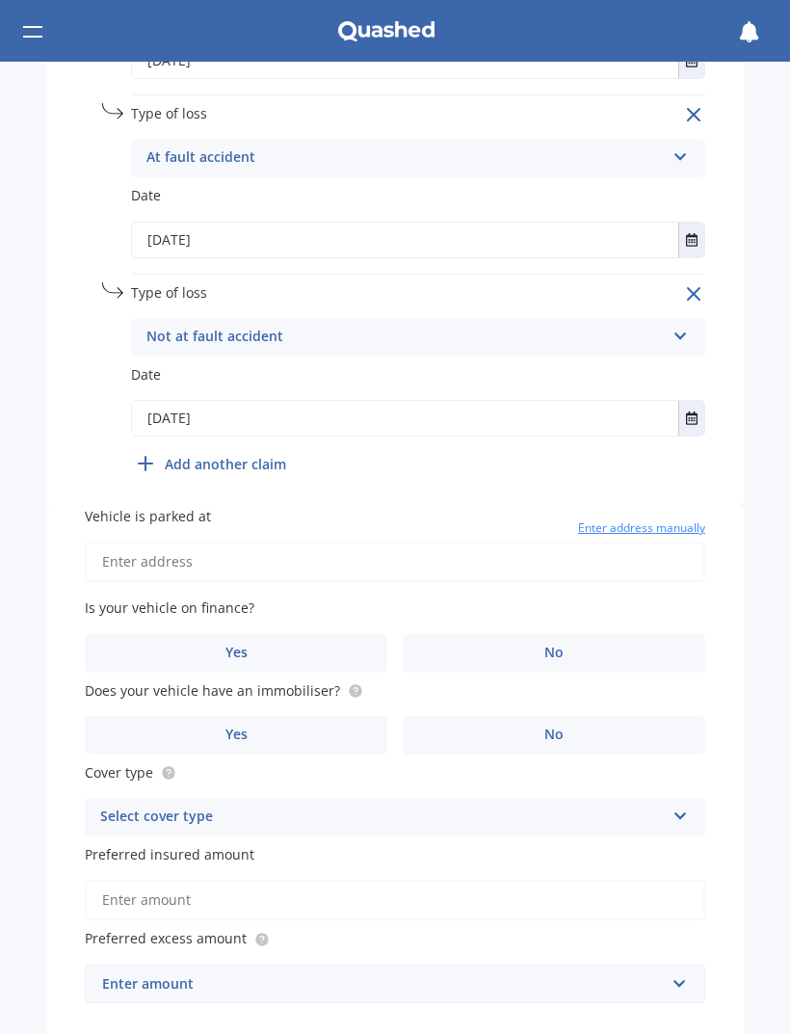
click at [375, 542] on input "Vehicle is parked at" at bounding box center [395, 562] width 621 height 40
type input "[STREET_ADDRESS][PERSON_NAME][PERSON_NAME]"
click at [572, 634] on label "No" at bounding box center [554, 653] width 303 height 39
click at [0, 0] on input "No" at bounding box center [0, 0] width 0 height 0
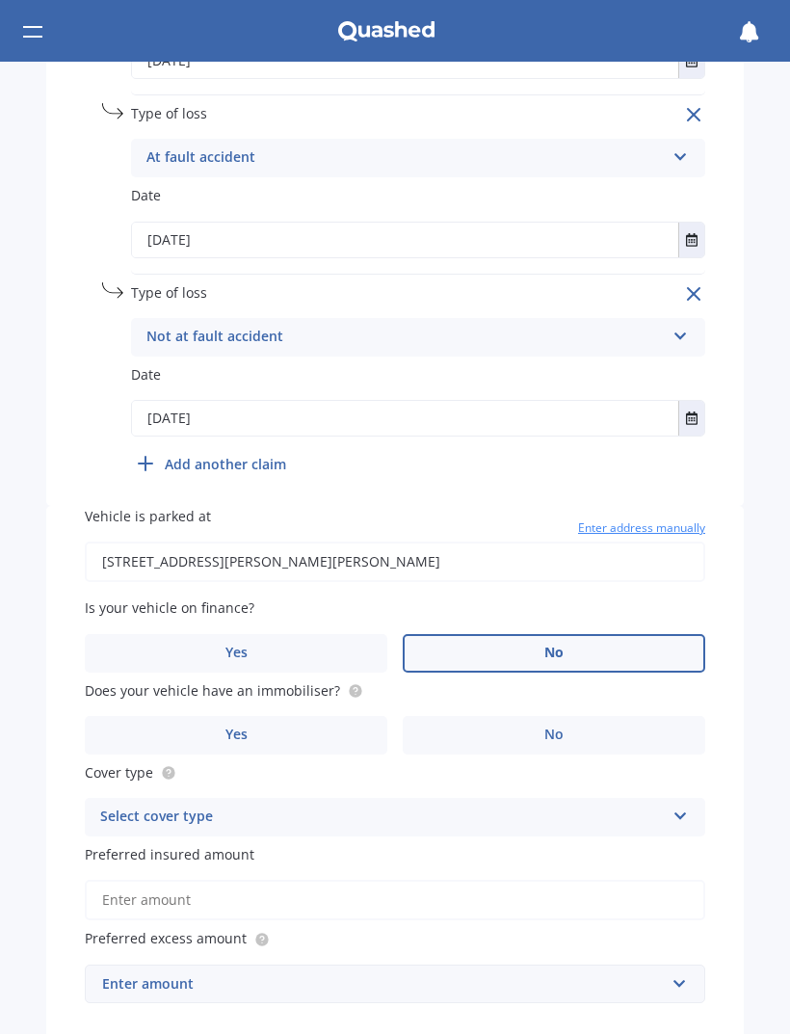
click at [576, 716] on label "No" at bounding box center [554, 735] width 303 height 39
click at [0, 0] on input "No" at bounding box center [0, 0] width 0 height 0
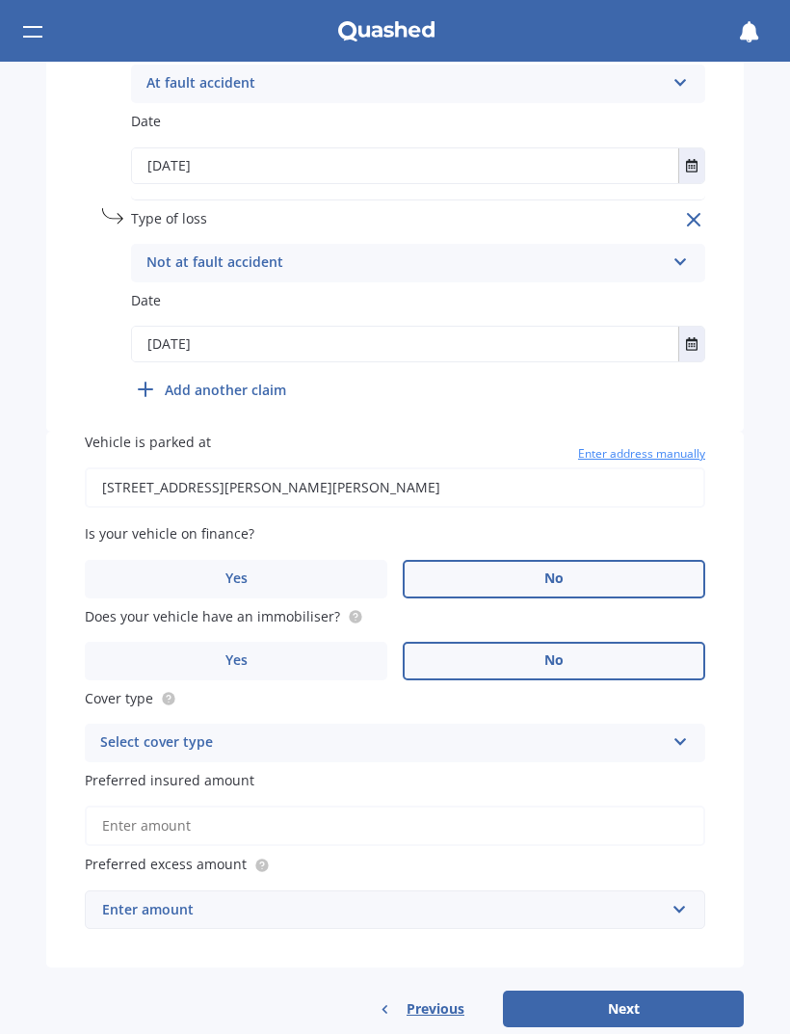
scroll to position [1260, 0]
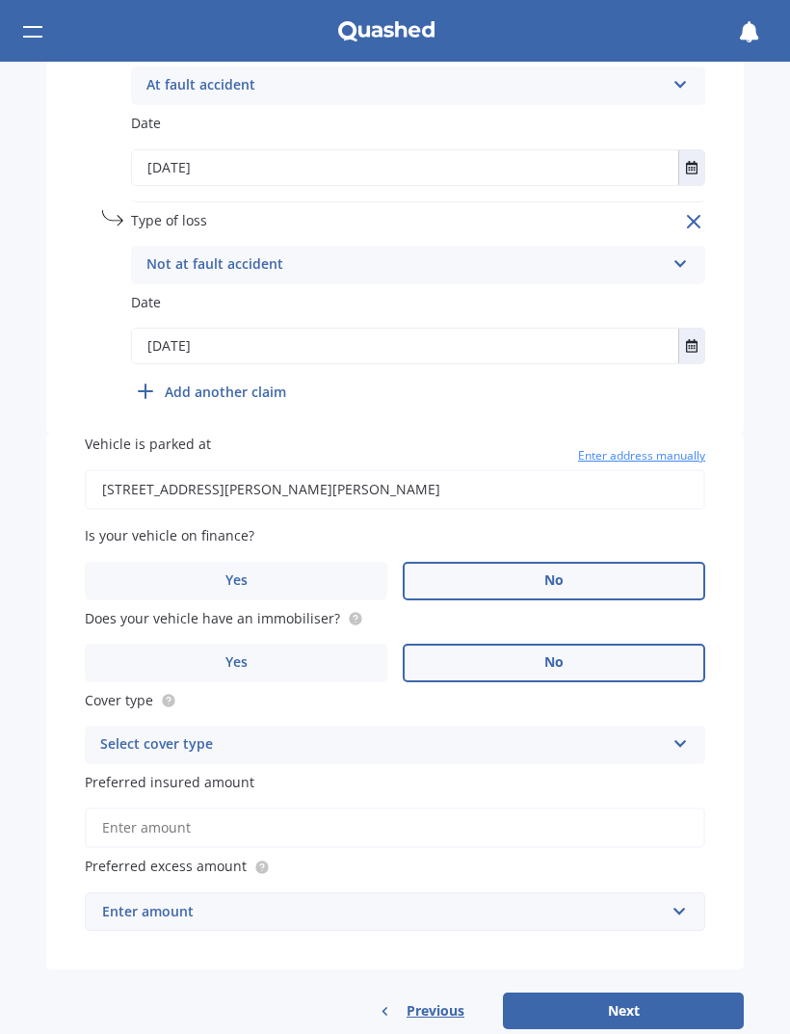
click at [674, 726] on div "Select cover type Comprehensive Third Party, Fire & Theft Third Party" at bounding box center [395, 745] width 621 height 39
click at [599, 765] on div "Comprehensive" at bounding box center [395, 782] width 619 height 35
click at [424, 808] on input "Preferred insured amount" at bounding box center [395, 828] width 621 height 40
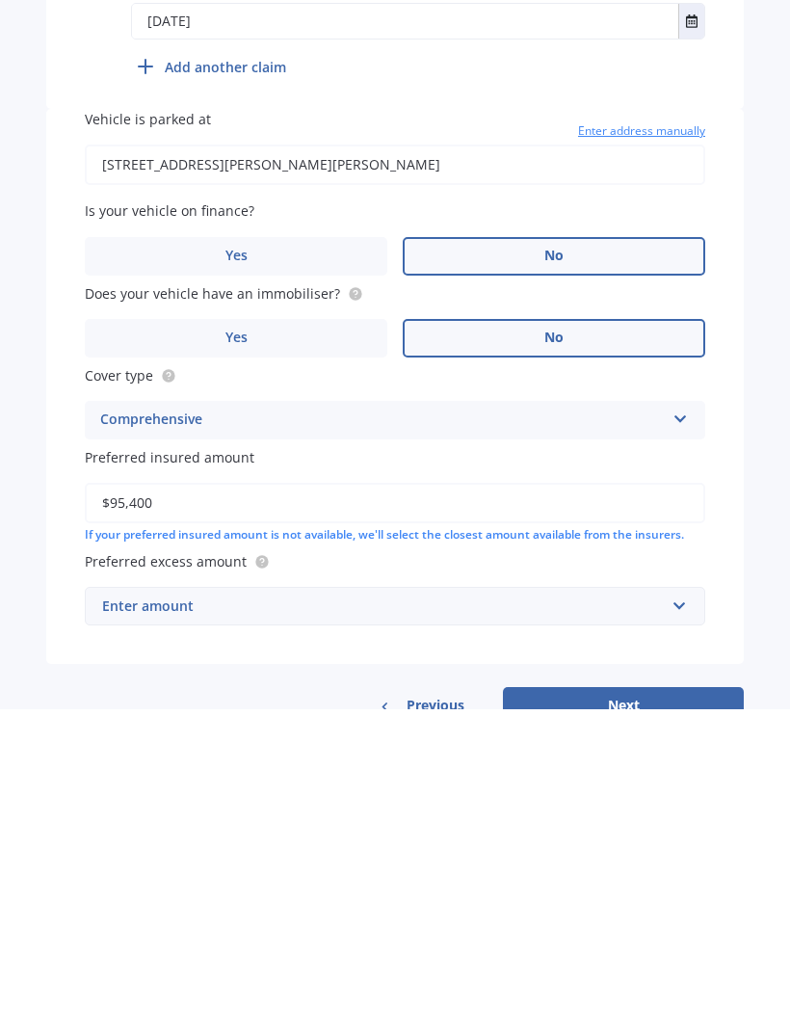
type input "$95,400"
click at [666, 913] on input "text" at bounding box center [388, 931] width 603 height 37
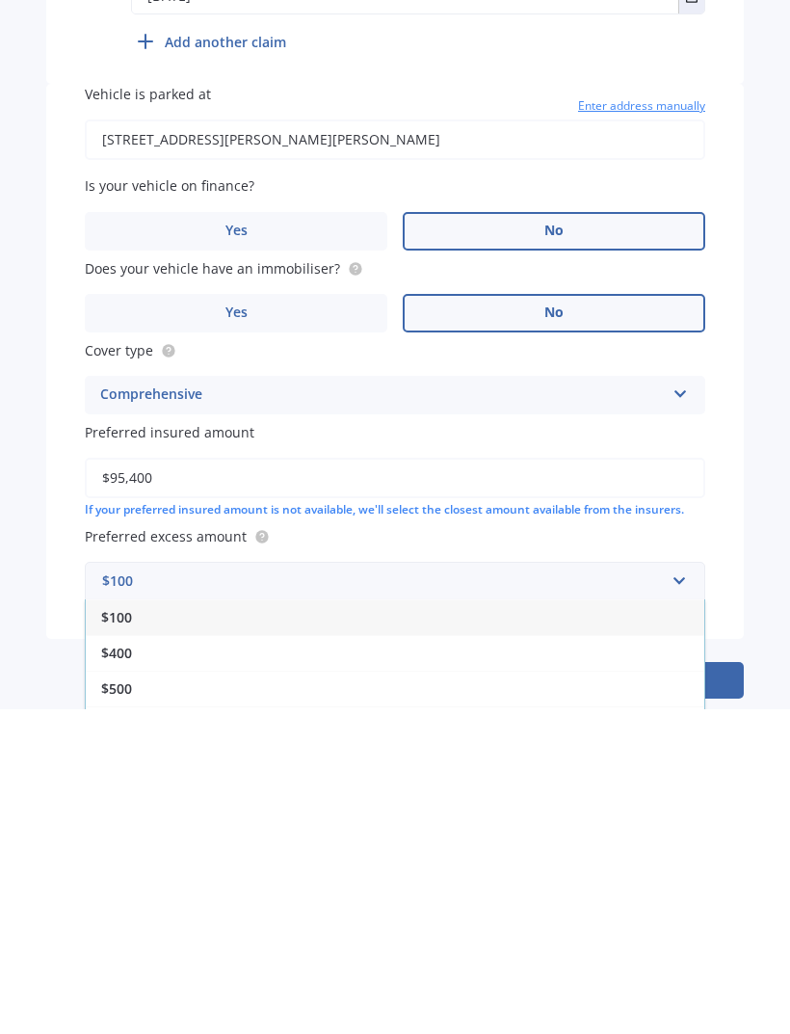
click at [137, 960] on div "$400" at bounding box center [395, 978] width 619 height 36
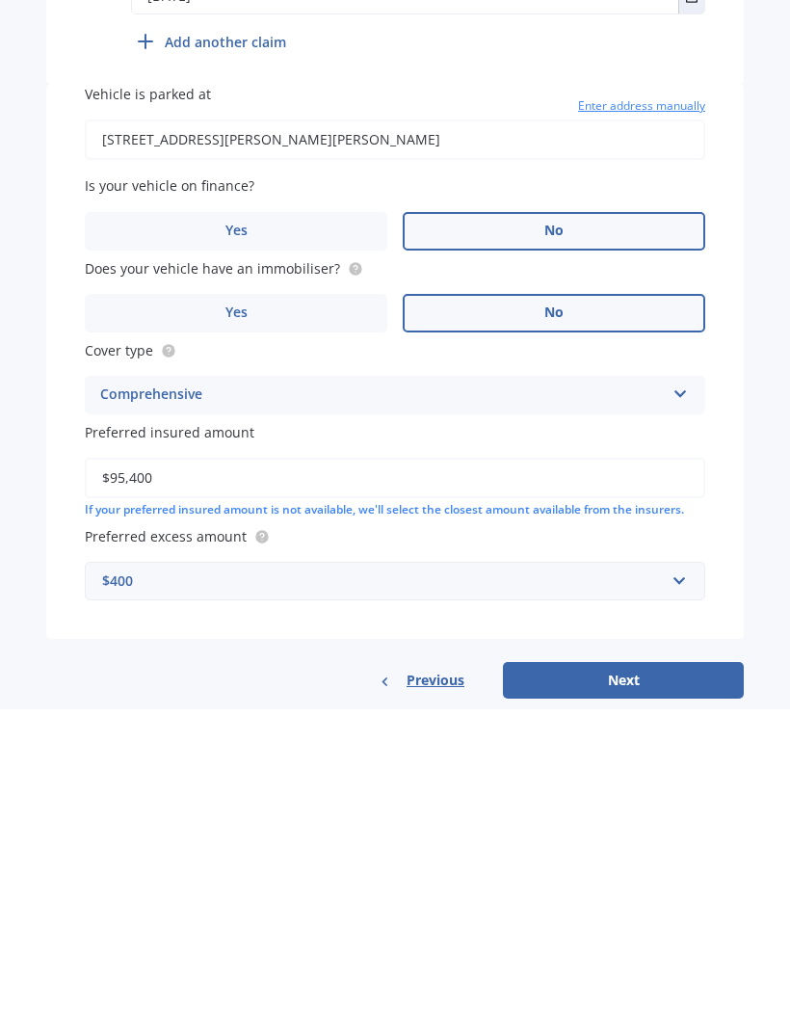
scroll to position [1279, 0]
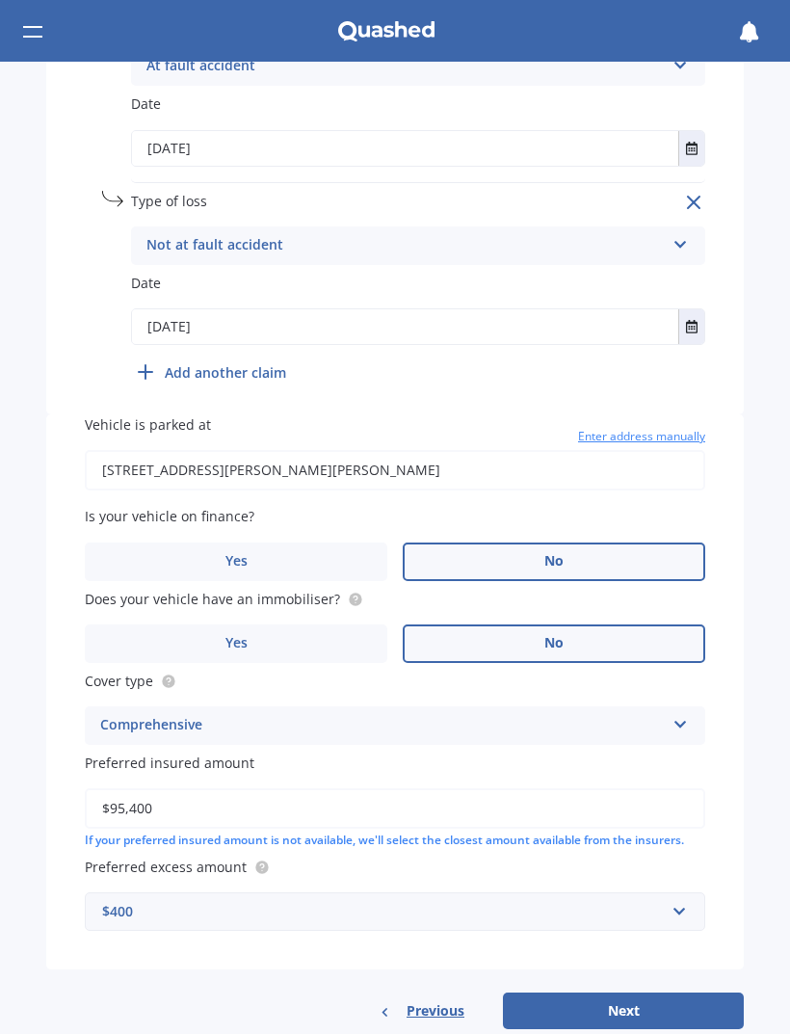
click at [646, 993] on button "Next" at bounding box center [623, 1011] width 241 height 37
select select "17"
select select "12"
select select "1958"
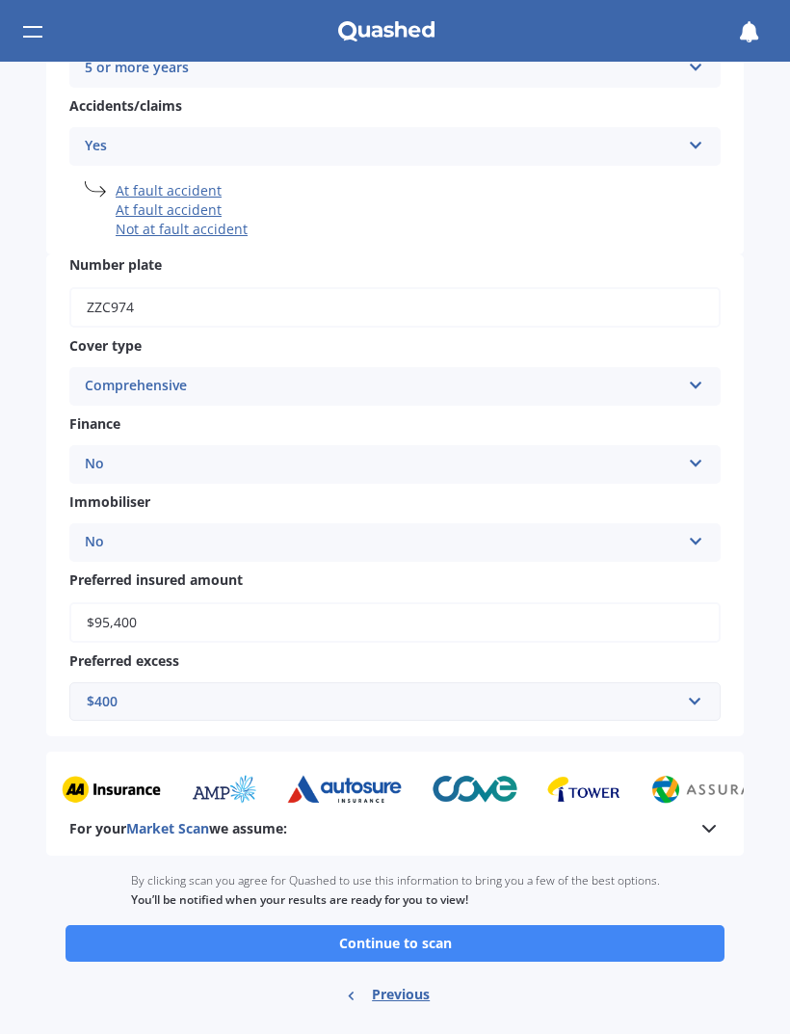
scroll to position [525, 0]
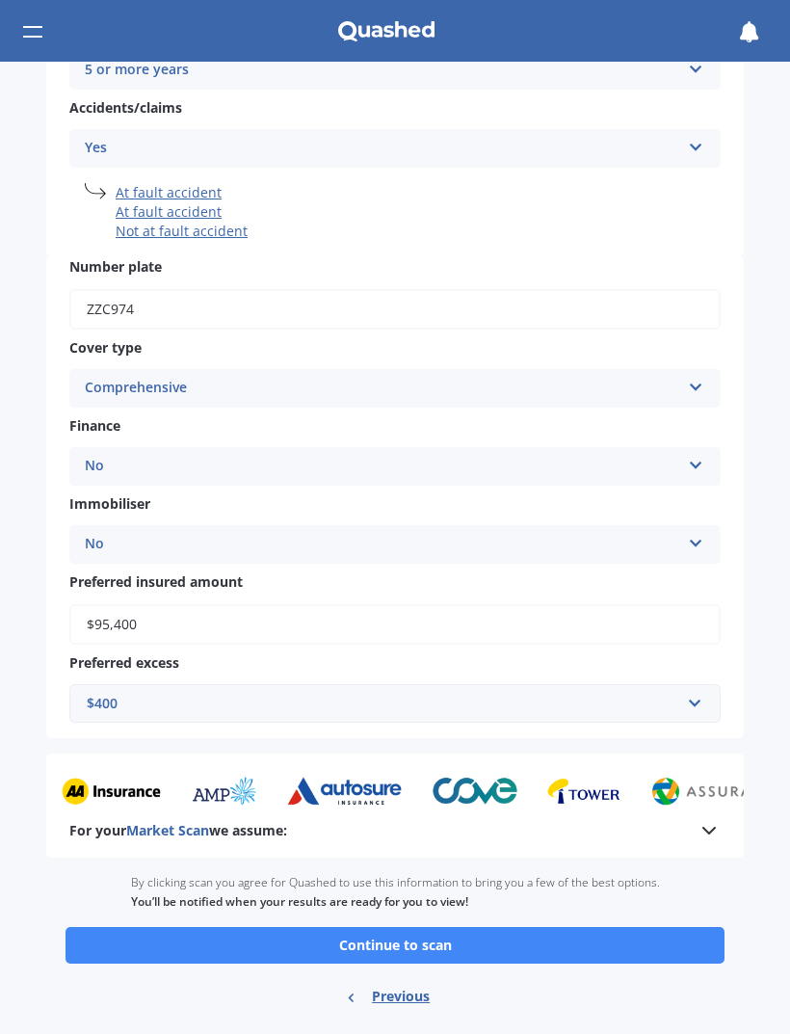
click at [569, 927] on button "Continue to scan" at bounding box center [395, 945] width 659 height 37
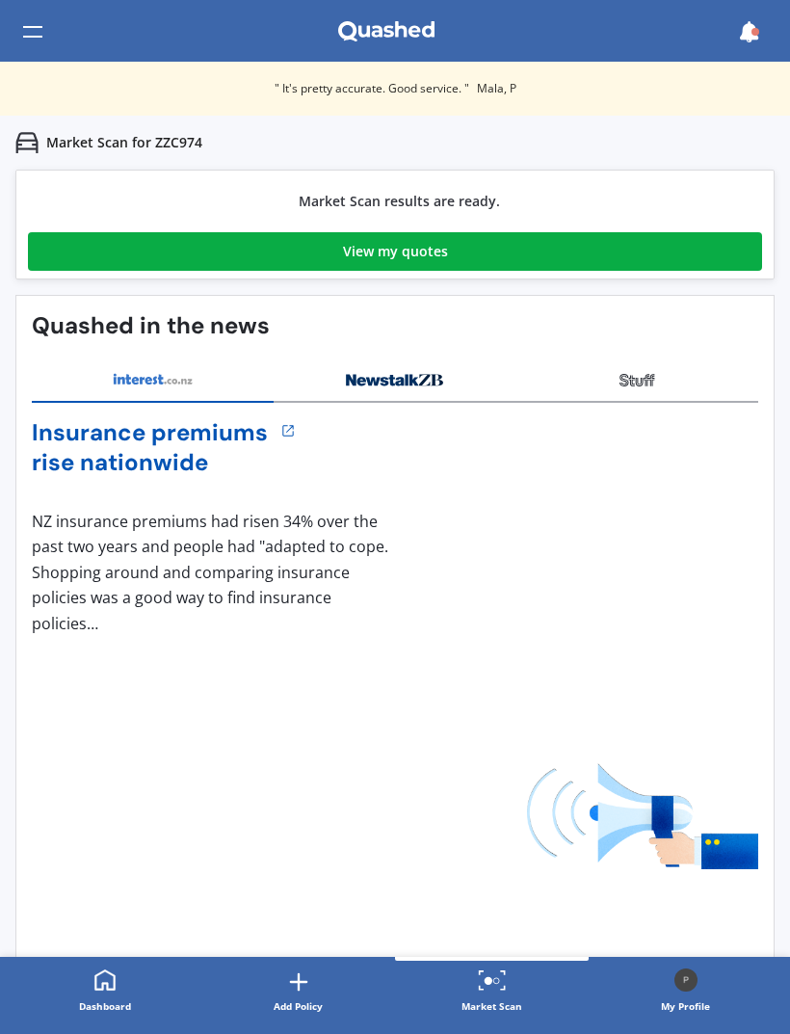
click at [603, 261] on link "View my quotes" at bounding box center [395, 251] width 735 height 39
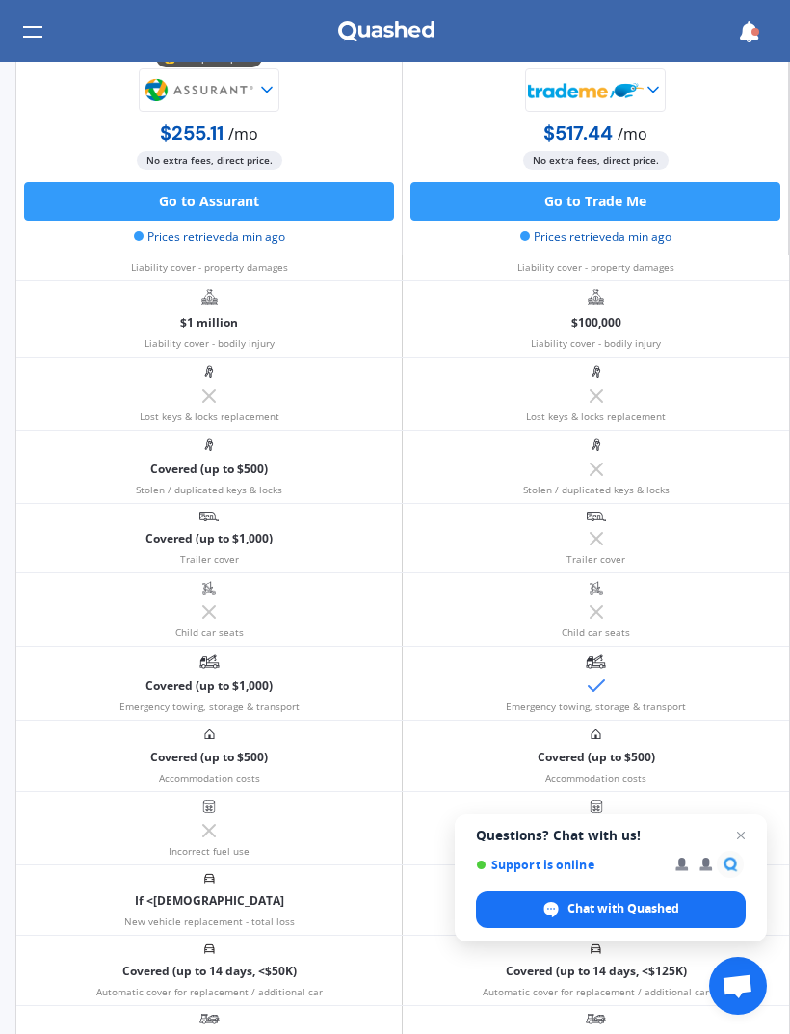
scroll to position [604, -1]
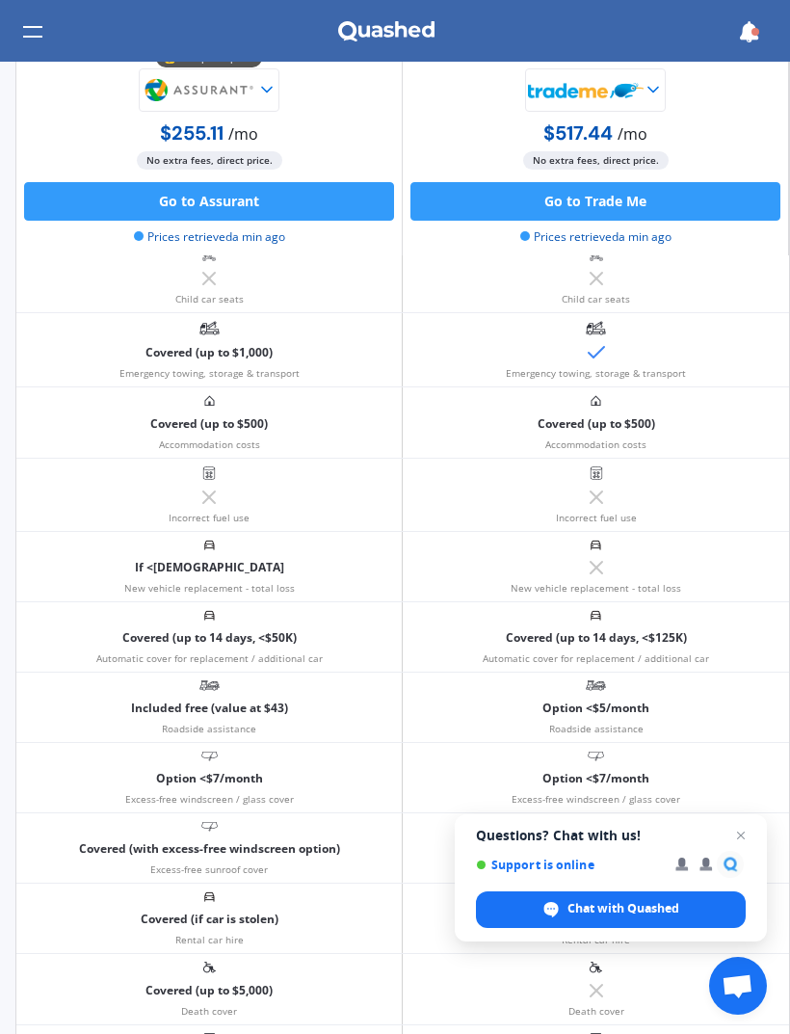
click at [748, 845] on span "Close chat" at bounding box center [741, 835] width 23 height 23
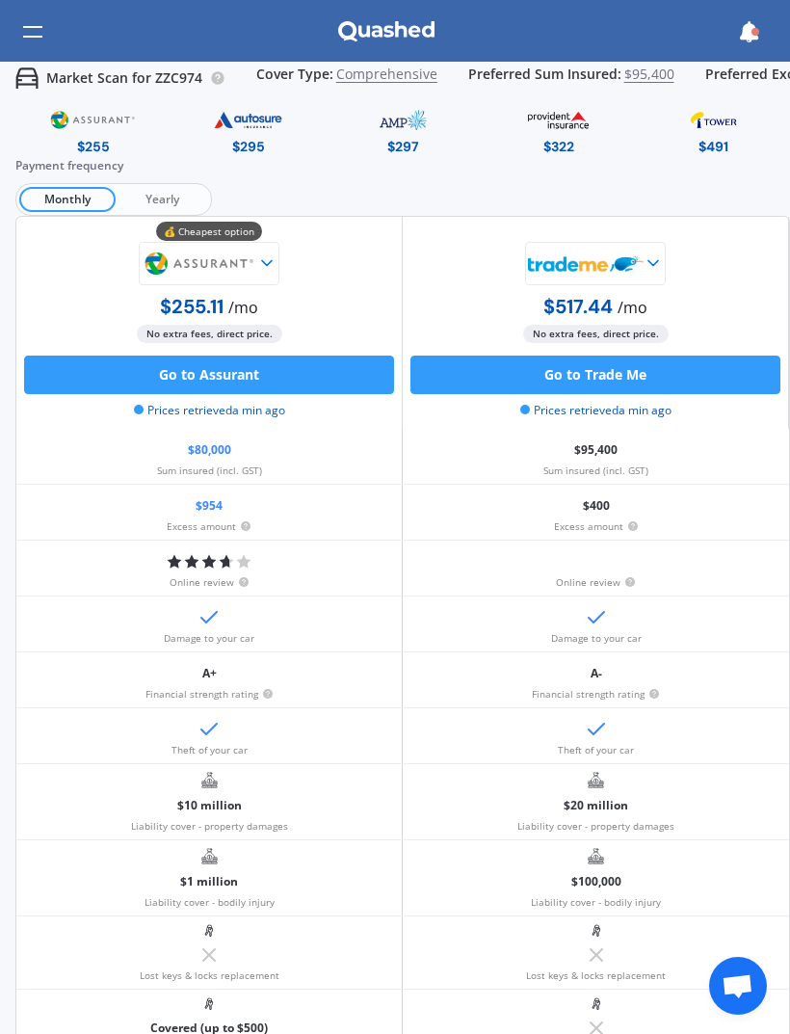
scroll to position [0, 0]
click at [140, 193] on span "Yearly" at bounding box center [162, 199] width 93 height 25
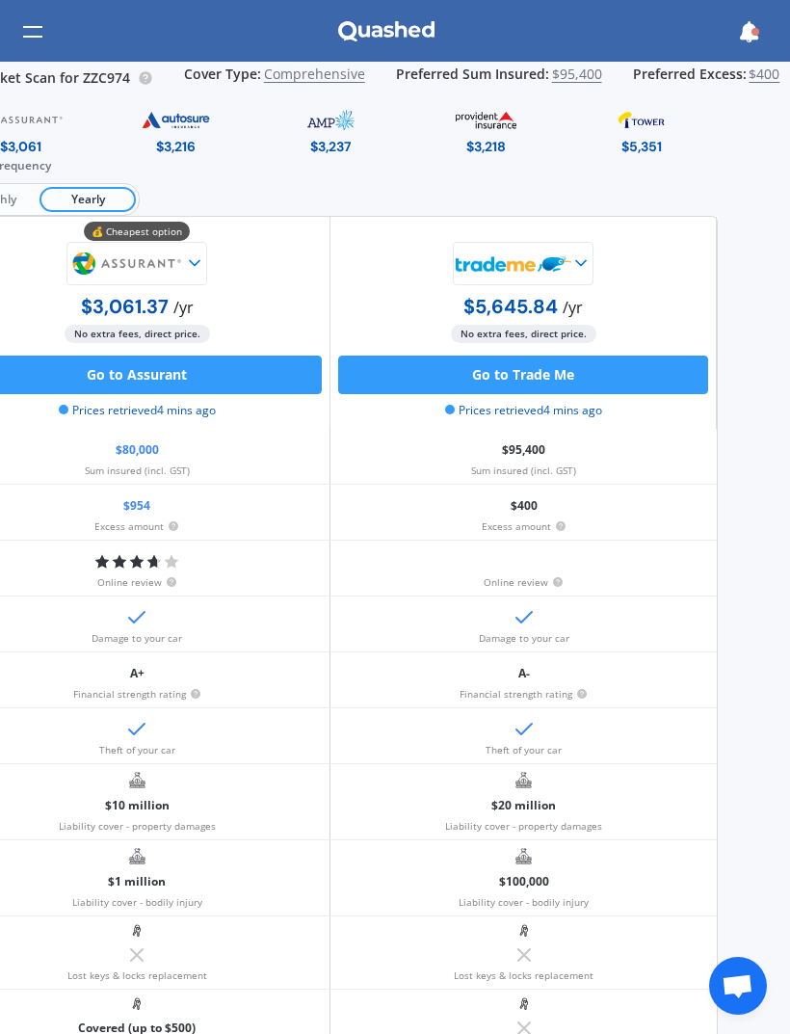
scroll to position [0, 72]
click at [765, 68] on span "$400" at bounding box center [764, 79] width 31 height 24
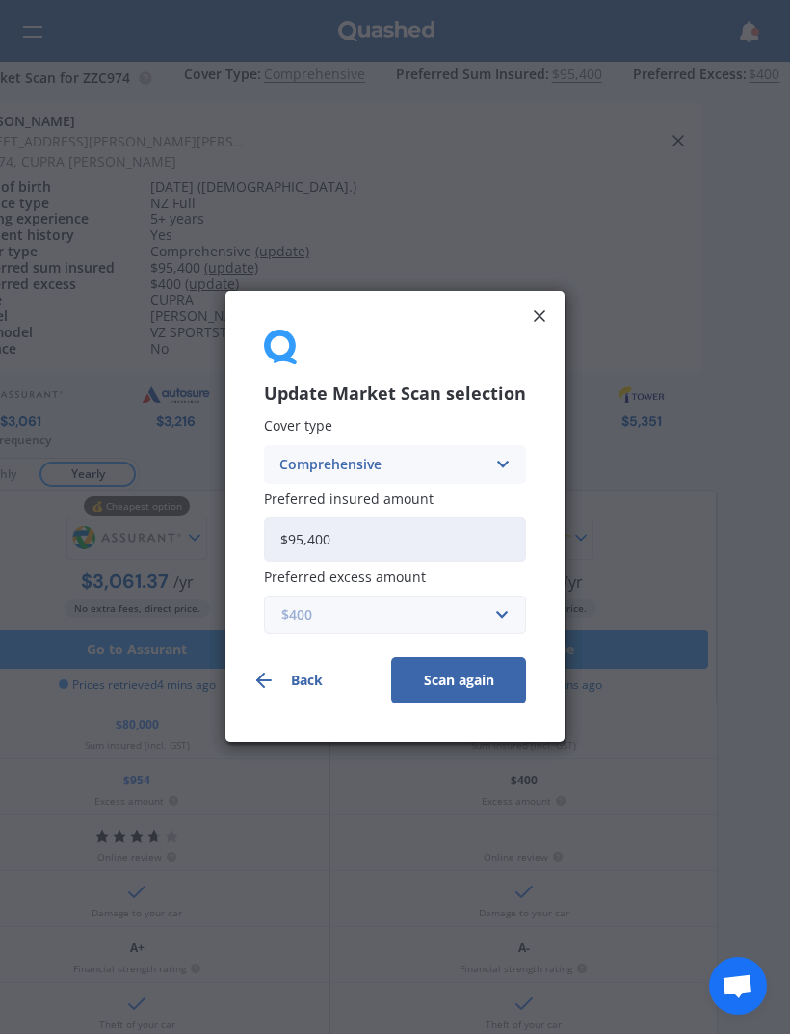
click at [494, 621] on input "text" at bounding box center [388, 616] width 245 height 37
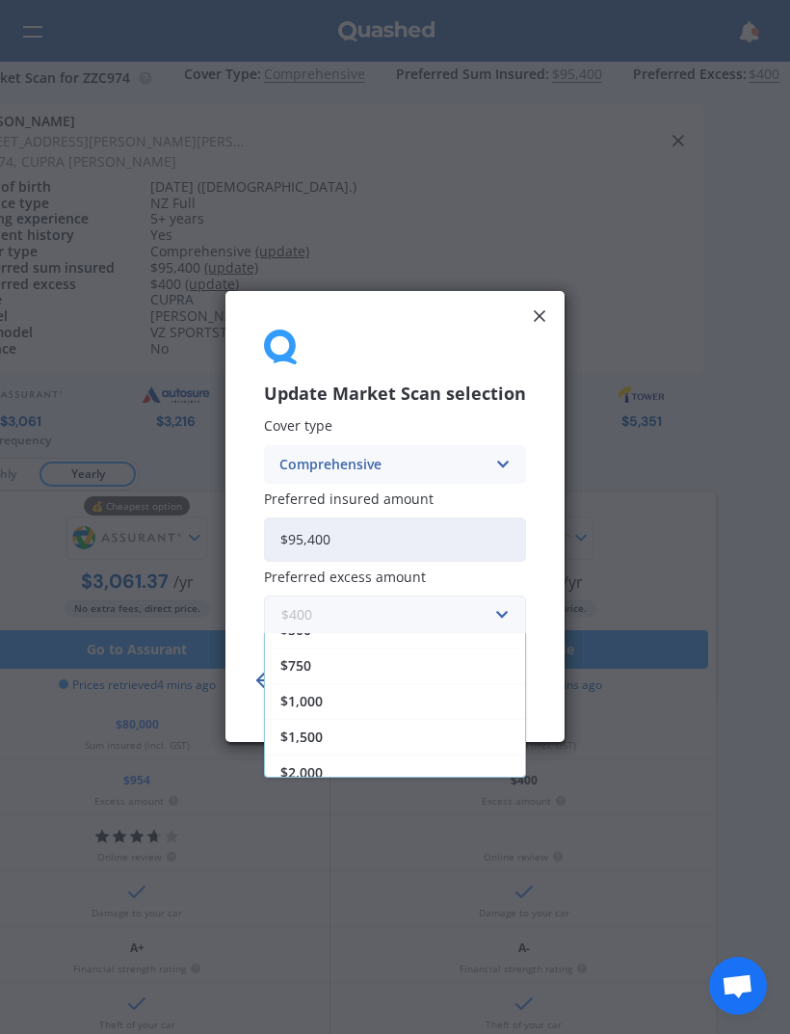
scroll to position [92, 0]
click at [347, 668] on div "$750" at bounding box center [395, 668] width 260 height 36
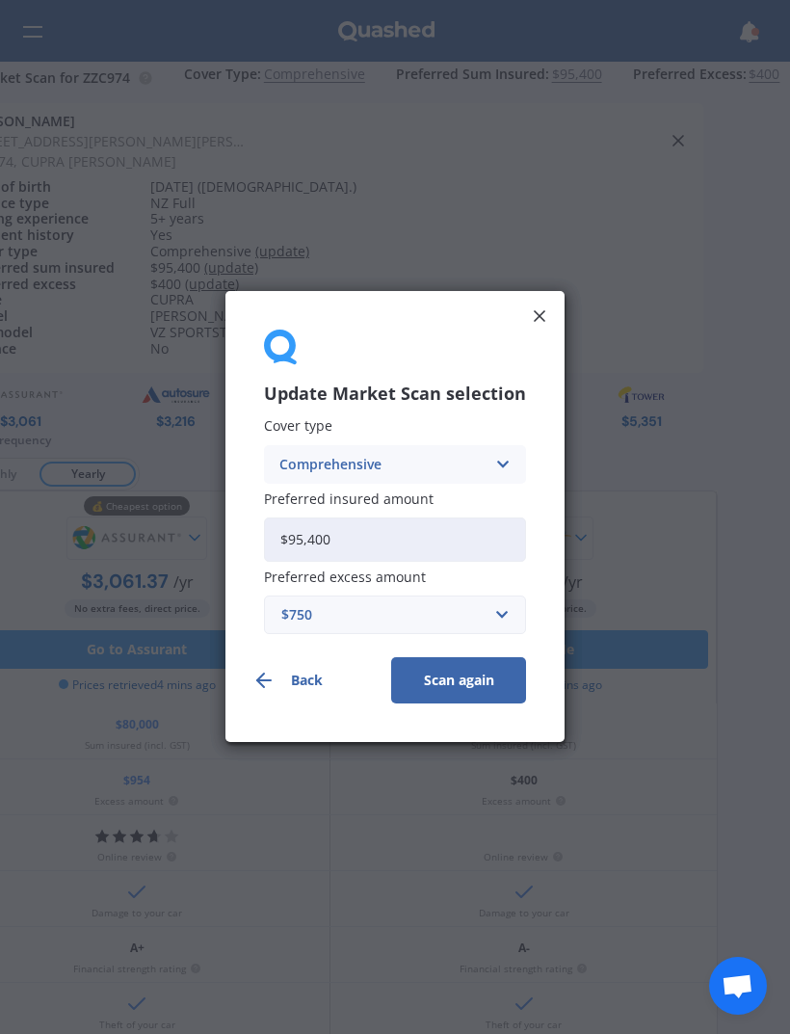
click at [466, 548] on input "$95,400" at bounding box center [395, 540] width 262 height 44
click at [486, 683] on button "Scan again" at bounding box center [458, 681] width 135 height 46
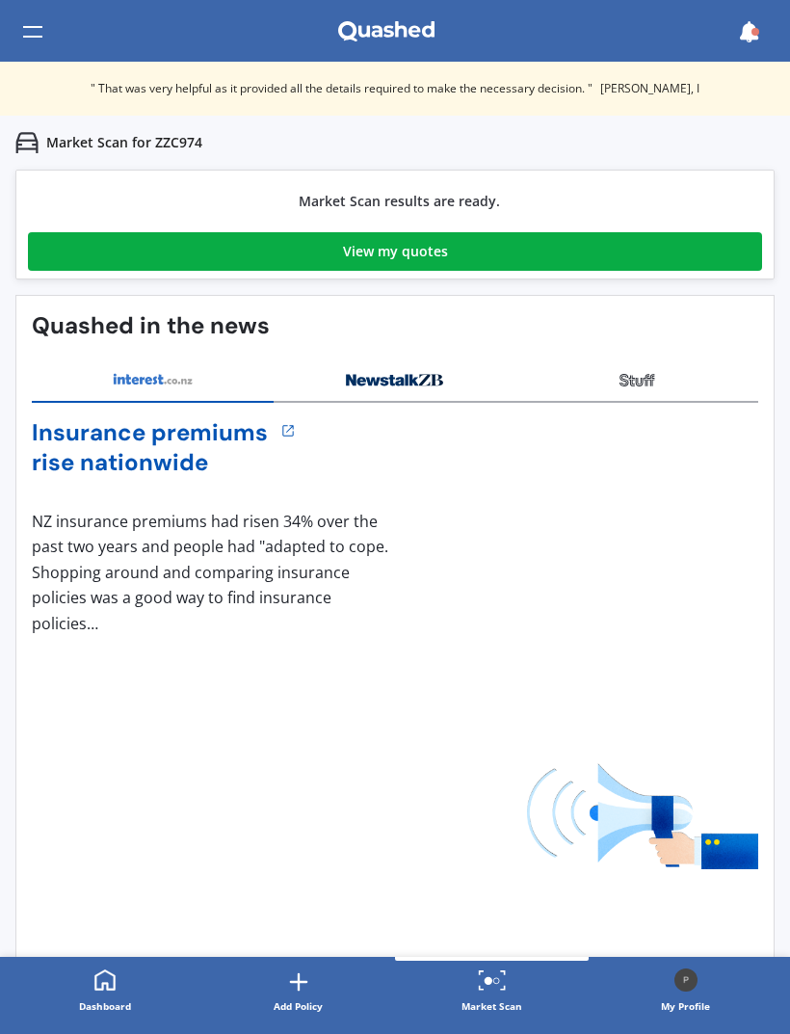
click at [719, 262] on link "View my quotes" at bounding box center [395, 251] width 735 height 39
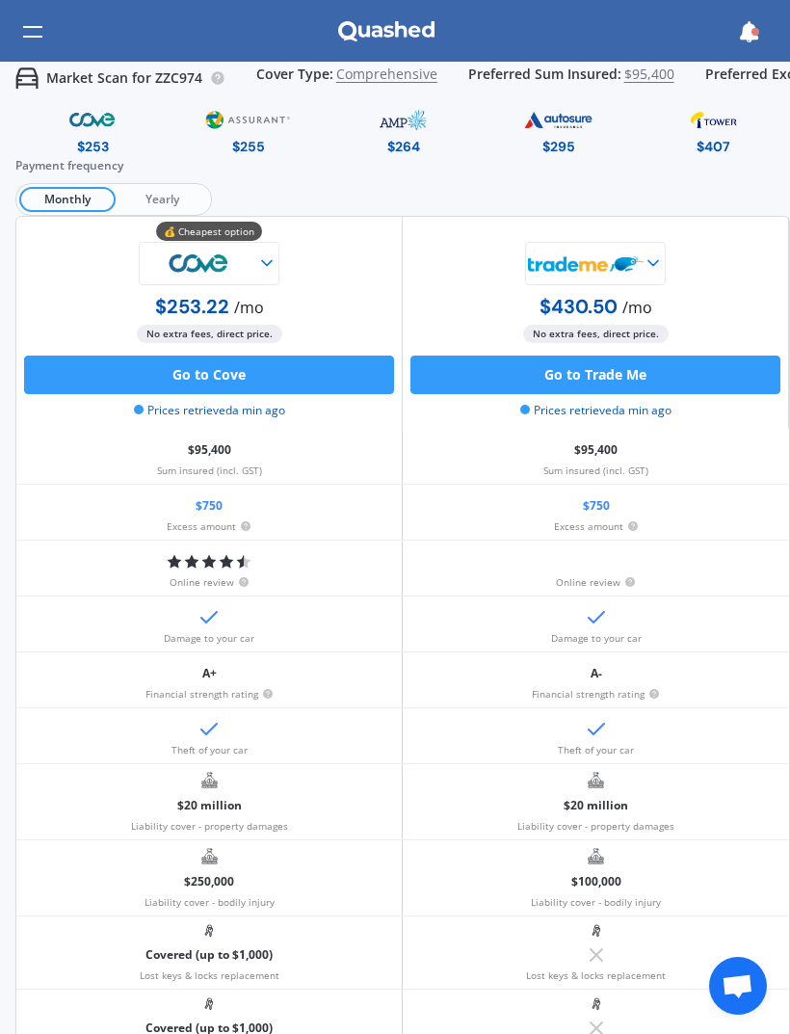
click at [172, 199] on span "Yearly" at bounding box center [162, 199] width 93 height 25
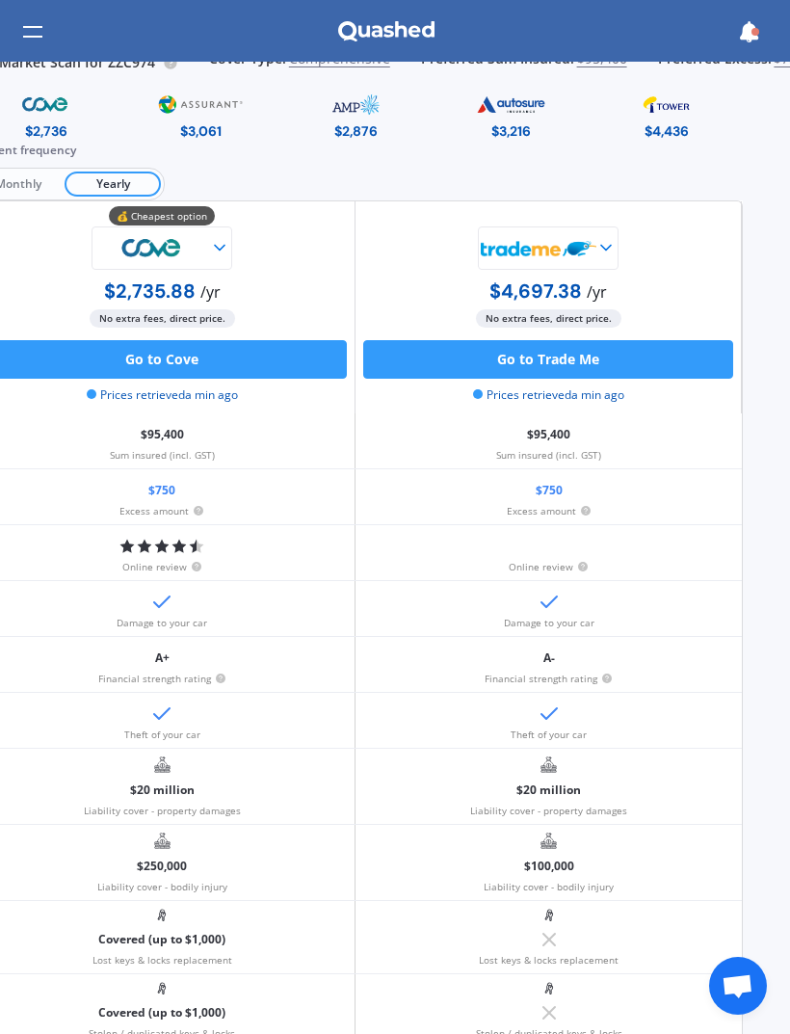
scroll to position [13, 47]
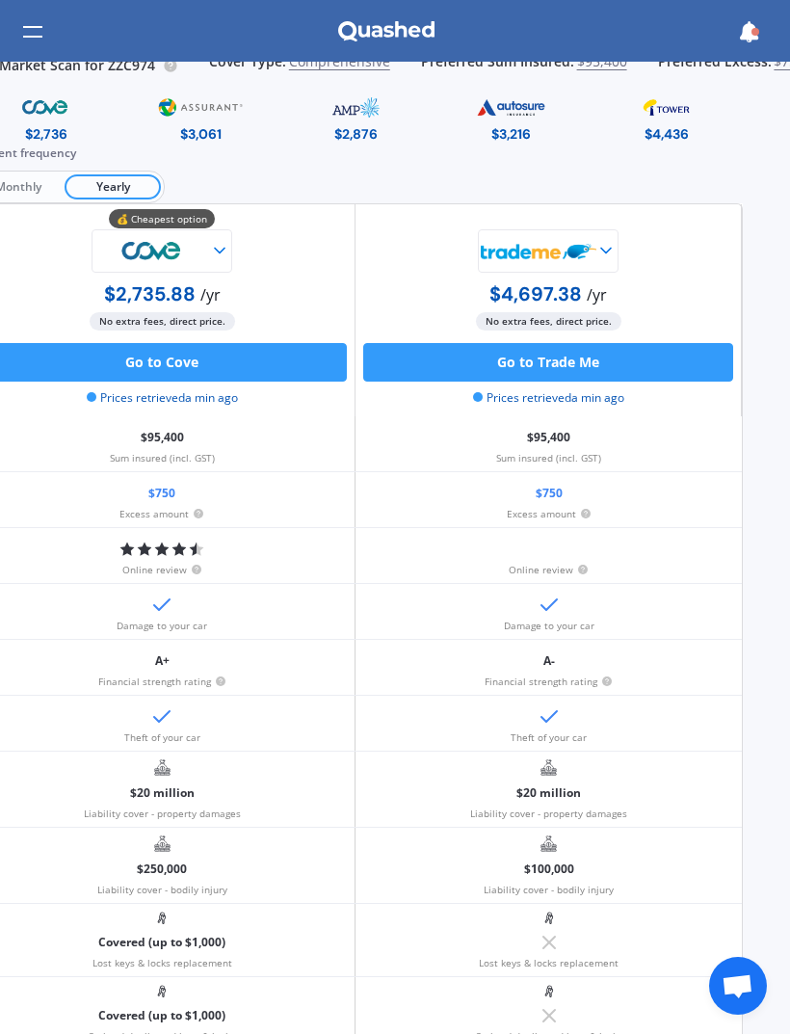
click at [656, 245] on div at bounding box center [548, 250] width 370 height 43
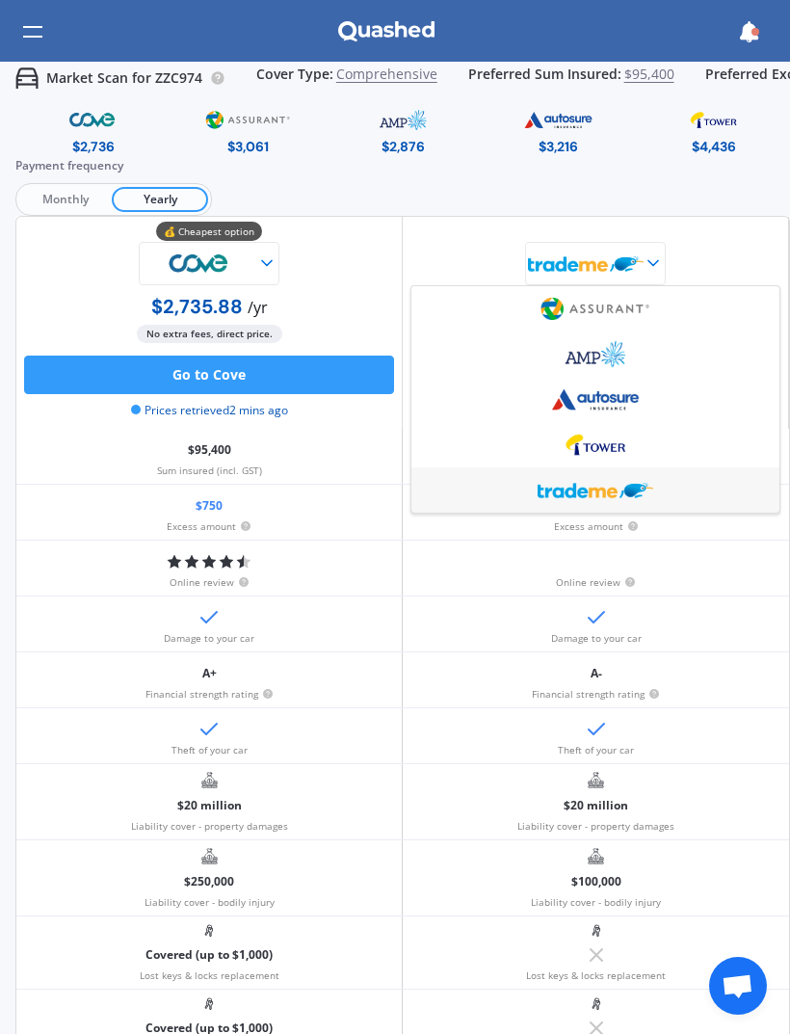
scroll to position [0, 0]
